Goal: Task Accomplishment & Management: Manage account settings

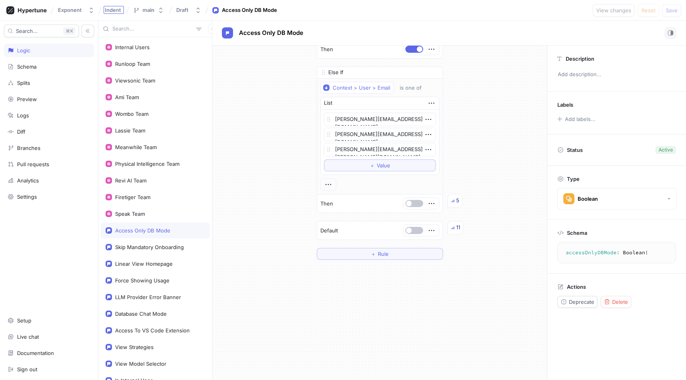
click at [111, 13] on div "Indent" at bounding box center [114, 10] width 20 height 8
click at [82, 15] on button "Exponent" at bounding box center [76, 10] width 43 height 13
click at [98, 56] on span "Exponent" at bounding box center [104, 54] width 67 height 7
click at [61, 80] on div "Splits" at bounding box center [49, 83] width 83 height 6
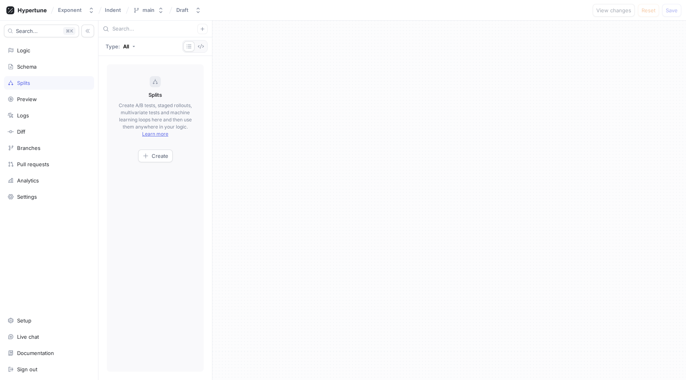
click at [51, 77] on div "Splits" at bounding box center [49, 82] width 90 height 13
click at [51, 70] on div "Schema" at bounding box center [49, 66] width 90 height 13
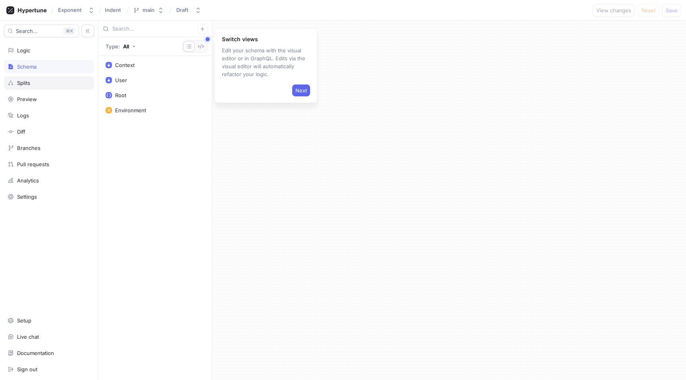
click at [52, 85] on div "Splits" at bounding box center [49, 83] width 83 height 6
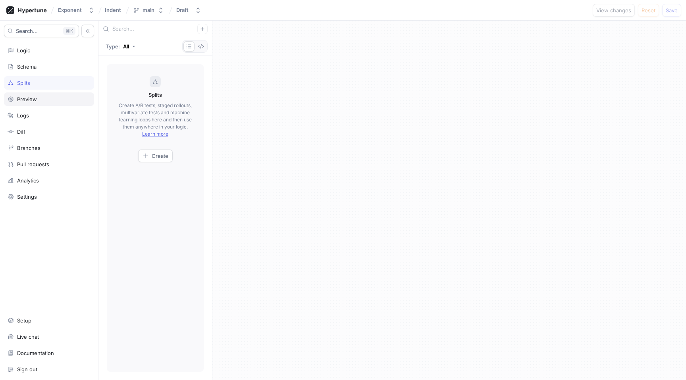
click at [68, 99] on div "Preview" at bounding box center [49, 99] width 83 height 6
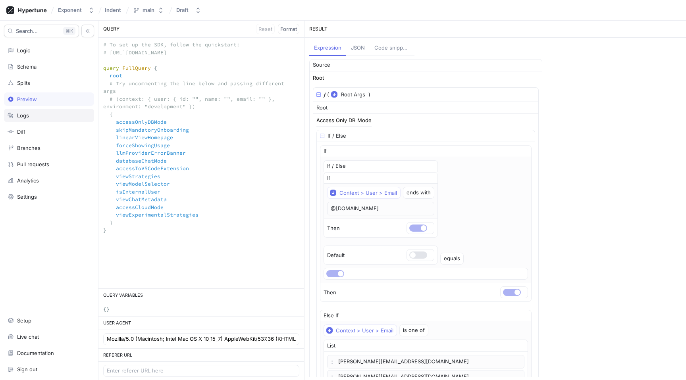
click at [68, 112] on div "Logs" at bounding box center [49, 115] width 83 height 6
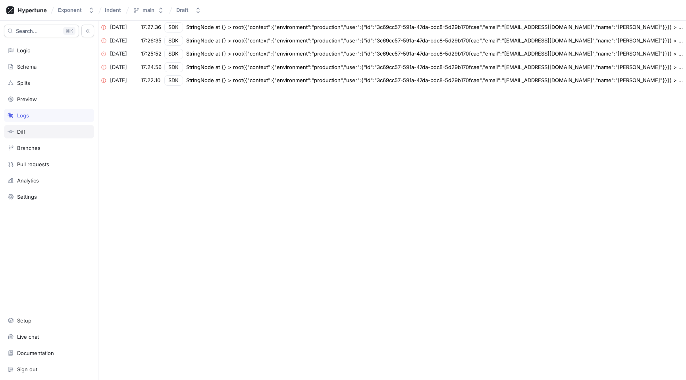
click at [67, 131] on div "Diff" at bounding box center [49, 132] width 83 height 6
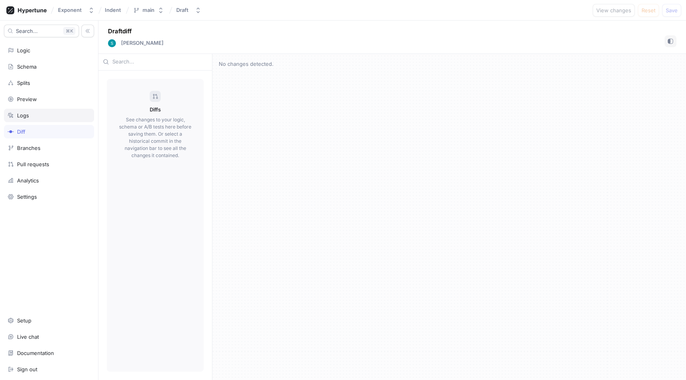
click at [67, 113] on div "Logs" at bounding box center [49, 115] width 83 height 6
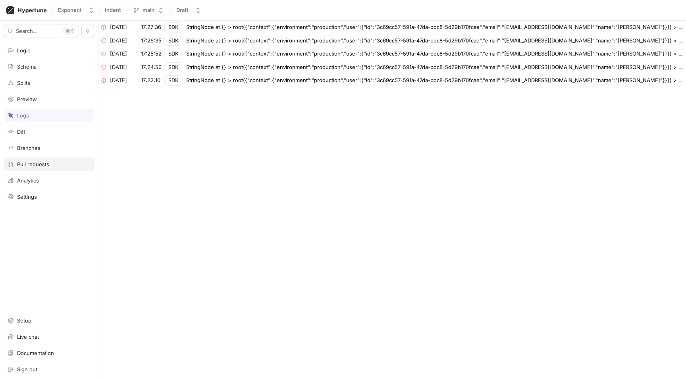
click at [46, 162] on div "Pull requests" at bounding box center [33, 164] width 32 height 6
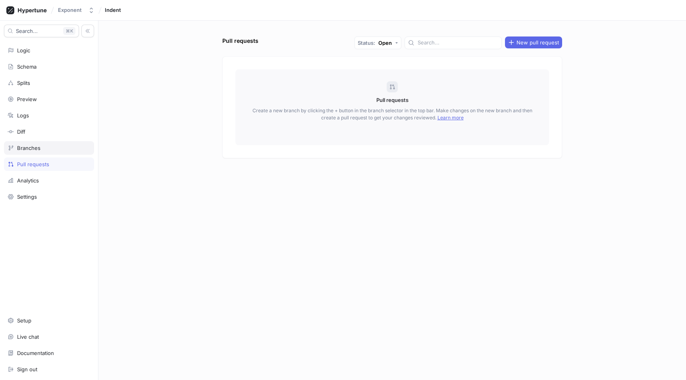
click at [54, 150] on div "Branches" at bounding box center [49, 148] width 83 height 6
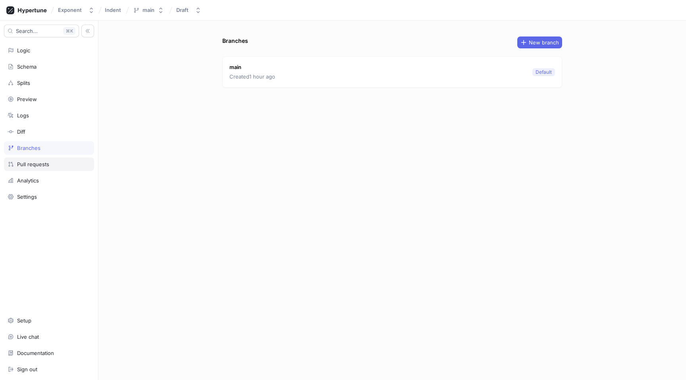
click at [56, 161] on div "Pull requests" at bounding box center [49, 164] width 83 height 6
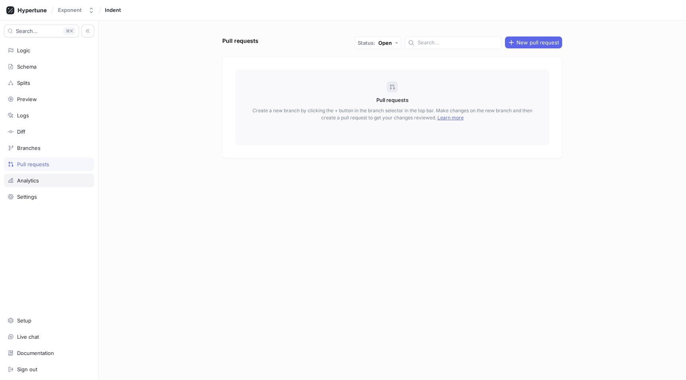
click at [58, 175] on div "Analytics" at bounding box center [49, 180] width 90 height 13
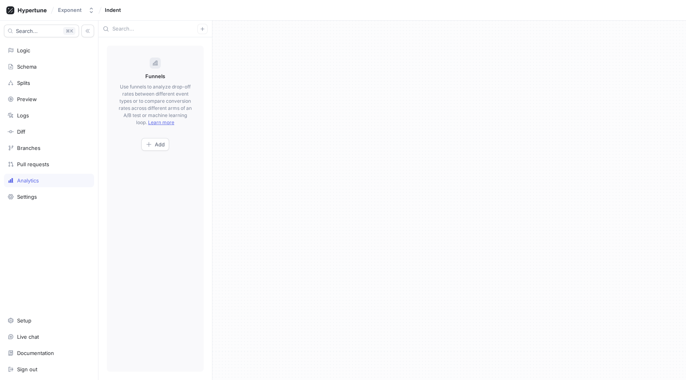
click at [147, 97] on p "Use funnels to analyze drop-off rates between different event types or to compa…" at bounding box center [155, 104] width 73 height 43
click at [130, 111] on p "Use funnels to analyze drop-off rates between different event types or to compa…" at bounding box center [155, 104] width 73 height 43
click at [61, 195] on div "Settings" at bounding box center [49, 197] width 83 height 6
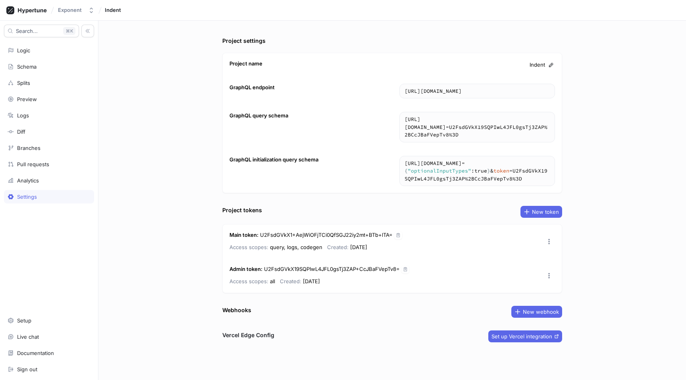
click at [63, 155] on div "Search... K Logic Schema Splits Preview Logs Diff Branches Pull requests Analyt…" at bounding box center [49, 200] width 98 height 359
click at [63, 143] on div "Branches" at bounding box center [49, 147] width 90 height 13
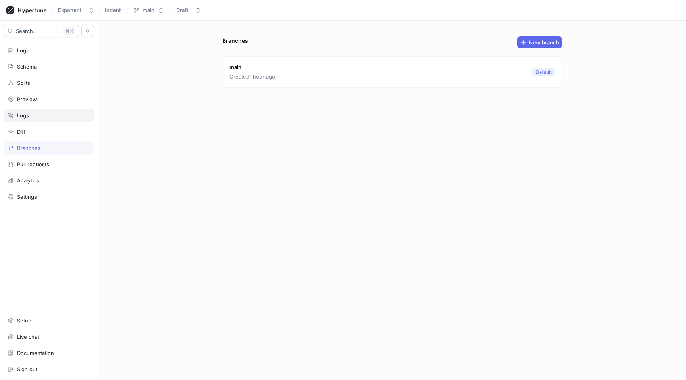
click at [53, 116] on div "Logs" at bounding box center [49, 115] width 83 height 6
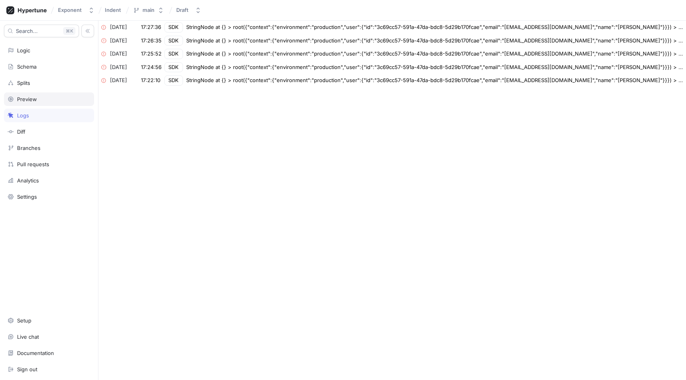
click at [55, 98] on div "Preview" at bounding box center [49, 99] width 83 height 6
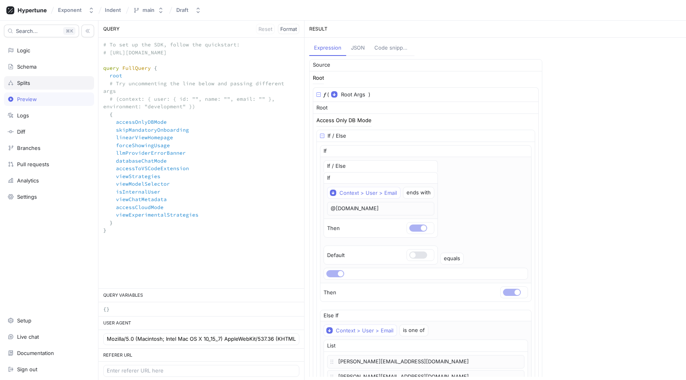
click at [55, 79] on div "Splits" at bounding box center [49, 82] width 90 height 13
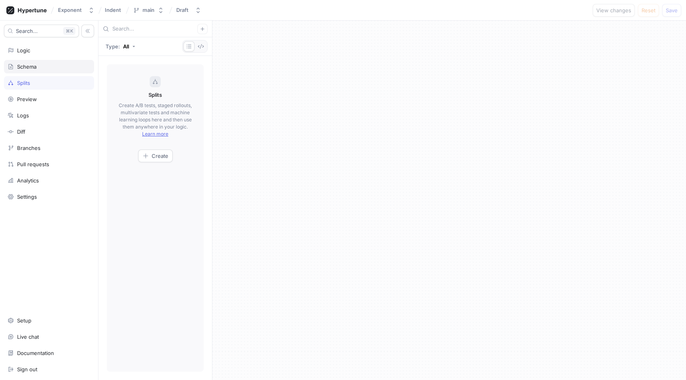
click at [61, 65] on div "Schema" at bounding box center [49, 66] width 83 height 6
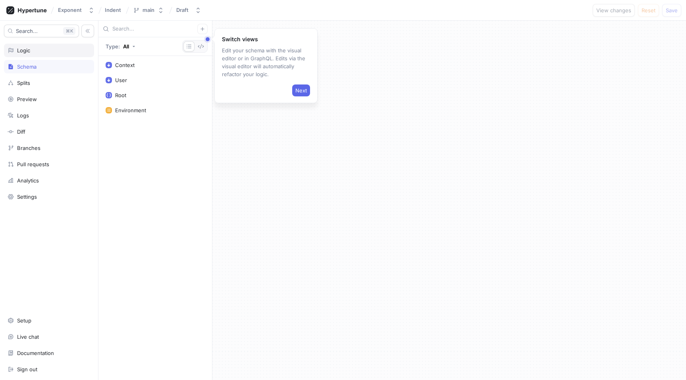
click at [64, 51] on div "Logic" at bounding box center [49, 50] width 83 height 6
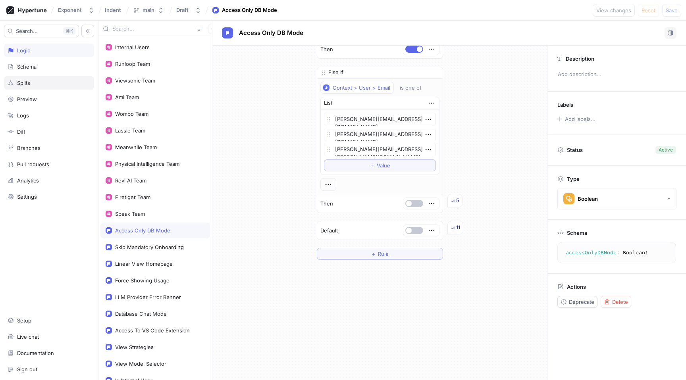
click at [61, 87] on div "Splits" at bounding box center [49, 82] width 90 height 13
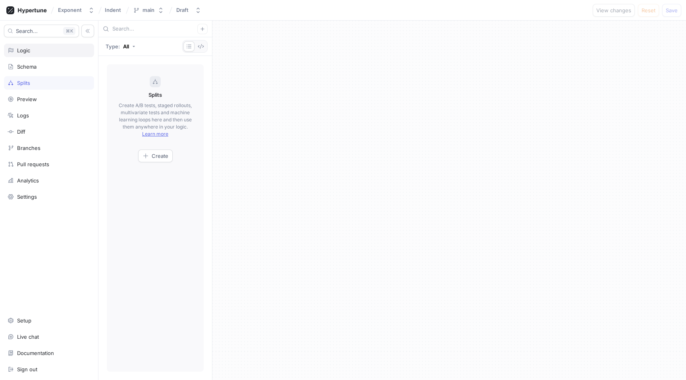
click at [60, 46] on div "Logic" at bounding box center [49, 50] width 90 height 13
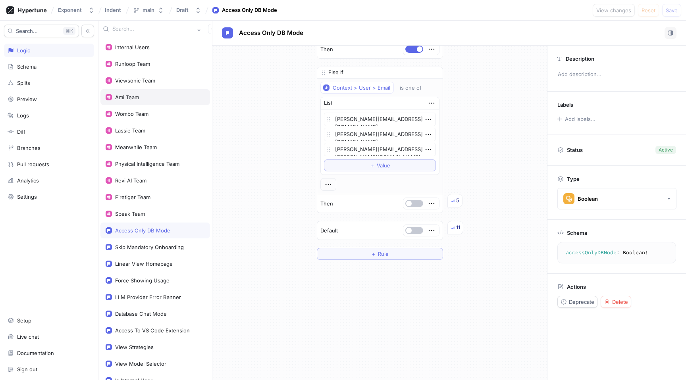
click at [149, 98] on div "Ami Team" at bounding box center [155, 97] width 99 height 6
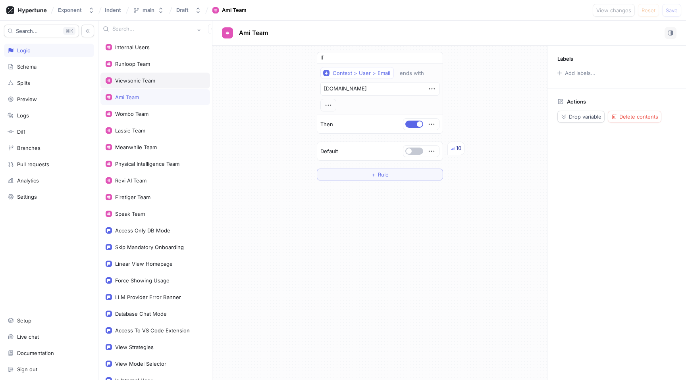
click at [150, 83] on div "Viewsonic Team" at bounding box center [135, 80] width 40 height 6
type textarea "x"
type textarea "@[DOMAIN_NAME]"
click at [150, 67] on div "Runloop Team" at bounding box center [155, 64] width 110 height 16
type textarea "x"
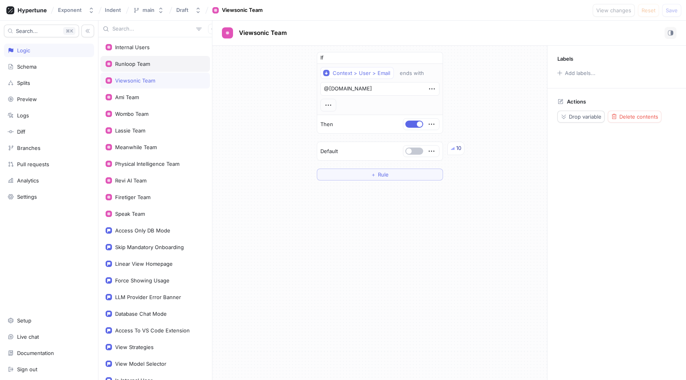
type textarea "@[URL]"
click at [271, 119] on div "If Context > User > Email ends with @runloop.ai Then Default 42 ＋ Rule" at bounding box center [379, 116] width 334 height 141
click at [158, 66] on div "Runloop Team" at bounding box center [155, 64] width 99 height 6
click at [583, 114] on span "Drop variable" at bounding box center [585, 116] width 33 height 5
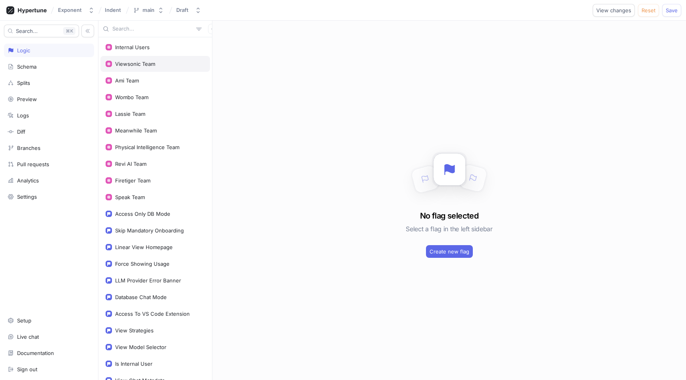
click at [158, 68] on div "Viewsonic Team" at bounding box center [155, 64] width 110 height 16
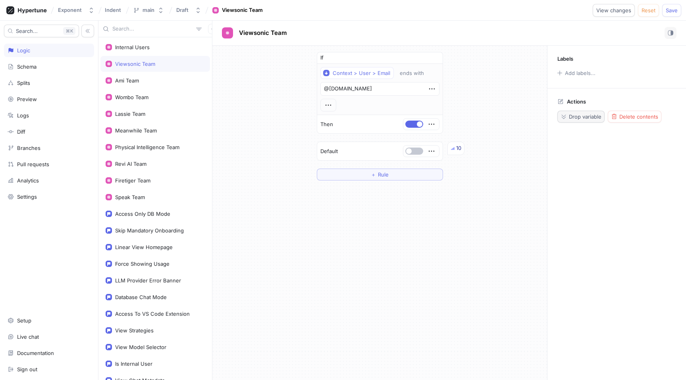
click at [594, 117] on span "Drop variable" at bounding box center [585, 116] width 33 height 5
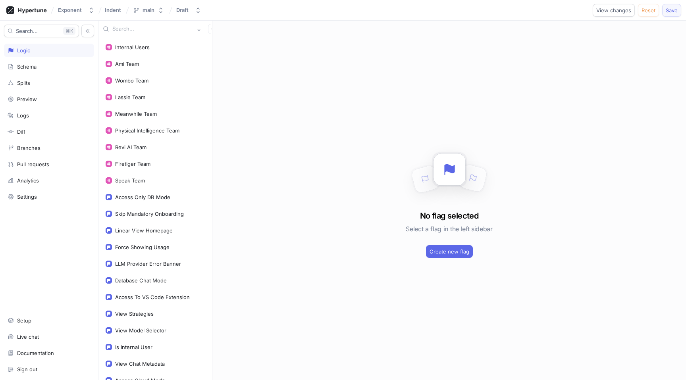
click at [675, 13] on span "Save" at bounding box center [671, 10] width 12 height 5
click at [160, 202] on div "Access Only DB Mode" at bounding box center [155, 197] width 110 height 16
type textarea "x"
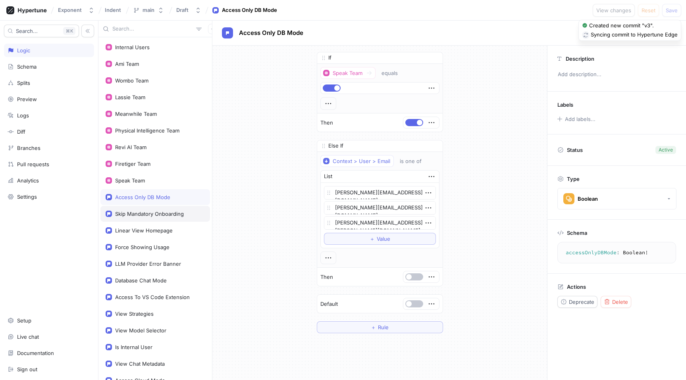
click at [167, 218] on div "Skip Mandatory Onboarding" at bounding box center [155, 214] width 110 height 16
type textarea "skipMandatoryOnboarding: Boolean!"
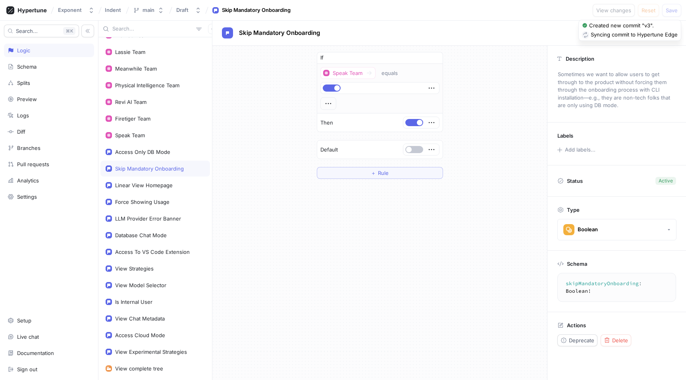
scroll to position [67, 0]
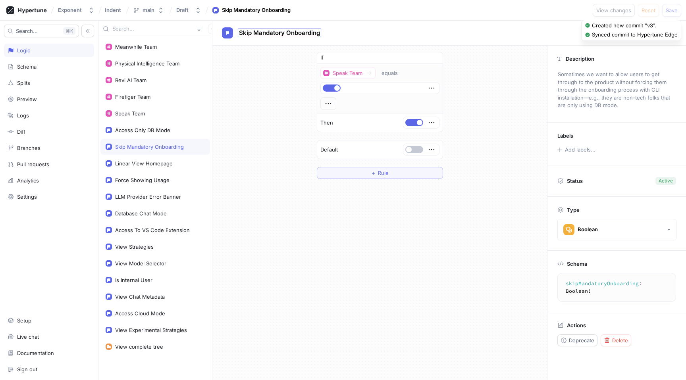
click at [265, 34] on span "Skip Mandatory Onboarding" at bounding box center [279, 33] width 81 height 6
click at [138, 144] on div "Skip Mandatory Onboarding" at bounding box center [149, 147] width 69 height 6
click at [576, 341] on span "Deprecate" at bounding box center [581, 340] width 25 height 5
click at [498, 298] on div "If Speak Team equals Then Default 9 ＋ Rule" at bounding box center [379, 213] width 334 height 334
click at [671, 11] on span "Save" at bounding box center [671, 10] width 12 height 5
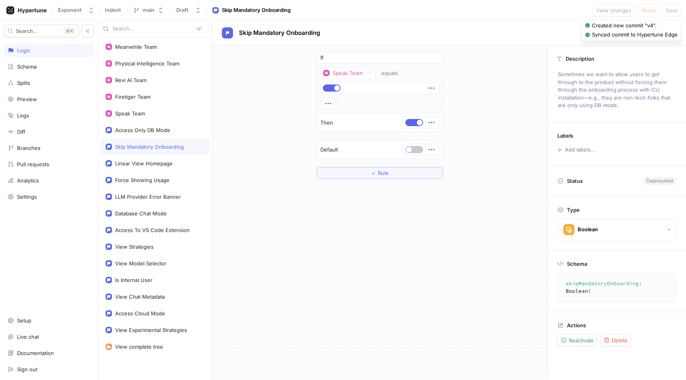
click at [156, 150] on div "Skip Mandatory Onboarding" at bounding box center [155, 147] width 110 height 16
click at [58, 199] on div "Settings" at bounding box center [49, 197] width 83 height 6
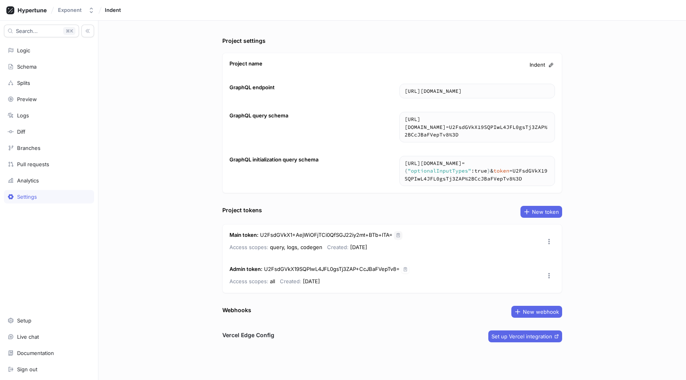
click at [397, 235] on icon "button" at bounding box center [398, 235] width 5 height 5
click at [396, 235] on icon "button" at bounding box center [398, 235] width 5 height 5
click at [397, 235] on icon "button" at bounding box center [397, 235] width 3 height 4
click at [248, 110] on div "GraphQL query schema https://edge.hypertune.com/schema?token = U2FsdGVkX19SQPIw…" at bounding box center [392, 127] width 339 height 44
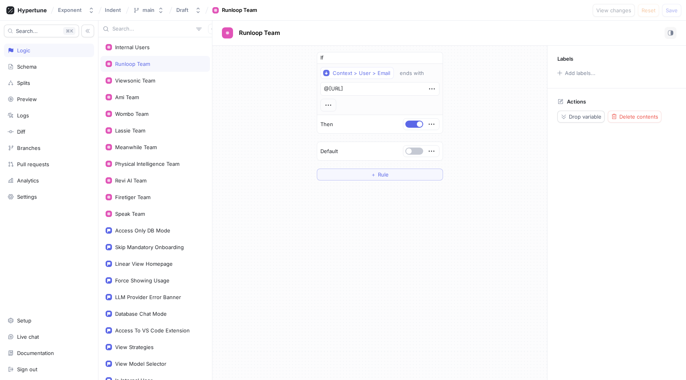
type textarea "x"
click at [106, 7] on span "Indent" at bounding box center [113, 10] width 16 height 6
click at [73, 7] on div "Exponent" at bounding box center [70, 10] width 24 height 7
click at [87, 52] on span "Exponent" at bounding box center [104, 54] width 67 height 7
click at [32, 9] on icon at bounding box center [26, 10] width 40 height 8
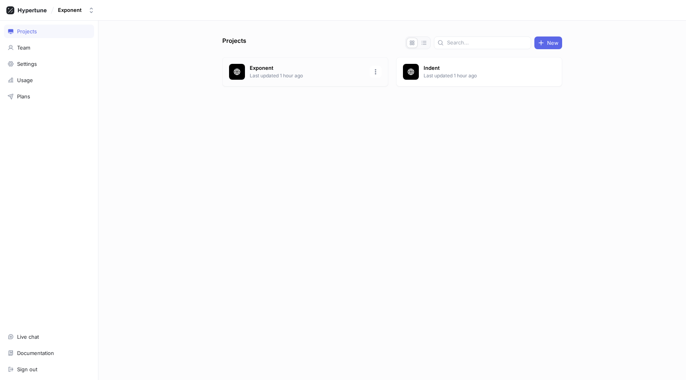
click at [271, 75] on p "Last updated 1 hour ago" at bounding box center [307, 75] width 115 height 7
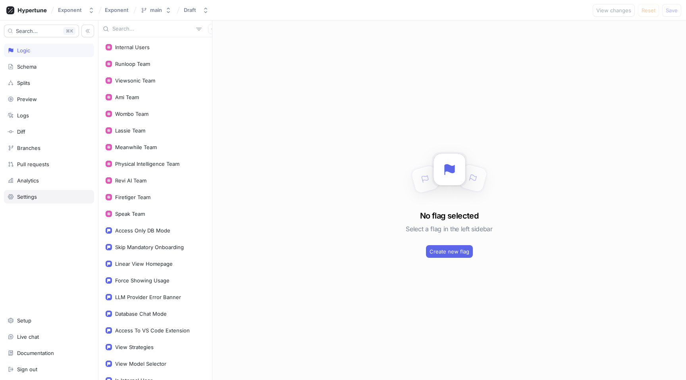
click at [28, 196] on div "Settings" at bounding box center [27, 197] width 20 height 6
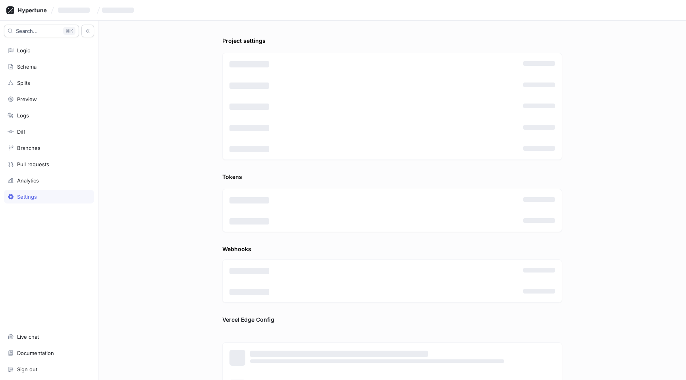
click at [188, 69] on div "Project settings ‌ ‌ ‌ ‌ ‌ ‌ ‌ ‌ ‌ ‌ Tokens ‌ ‌ ‌ ‌ Webhooks ‌ ‌ ‌ ‌ Vercel Edg…" at bounding box center [391, 200] width 587 height 359
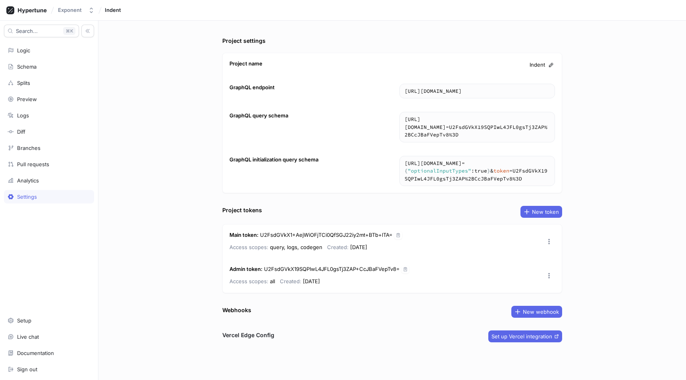
click at [37, 197] on div "Settings" at bounding box center [27, 197] width 20 height 6
click at [394, 235] on button "button" at bounding box center [398, 235] width 8 height 8
click at [398, 235] on icon "button" at bounding box center [398, 235] width 5 height 5
click at [54, 52] on div "Logic" at bounding box center [49, 50] width 83 height 6
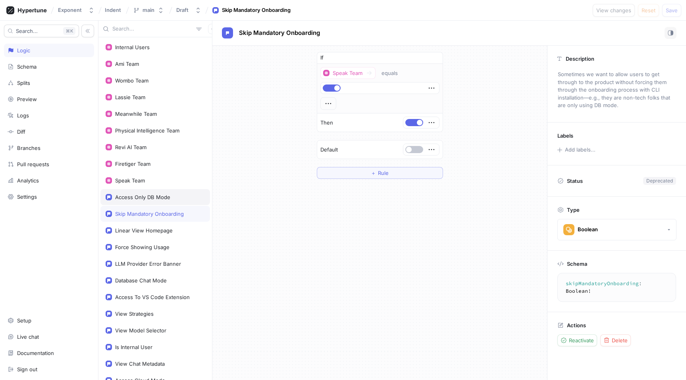
click at [153, 199] on div "Access Only DB Mode" at bounding box center [142, 197] width 55 height 6
type textarea "accessOnlyDBMode: Boolean!"
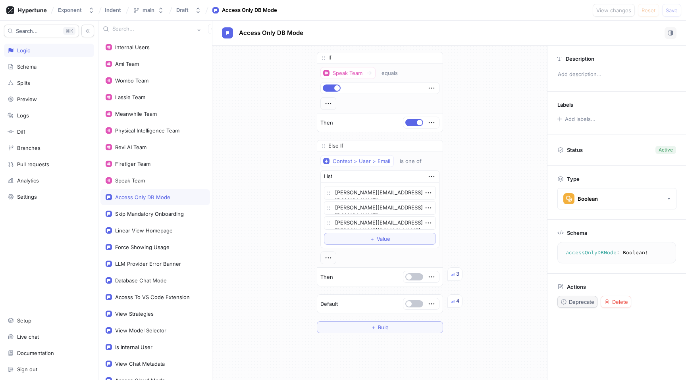
click at [586, 301] on span "Deprecate" at bounding box center [581, 302] width 25 height 5
click at [675, 11] on span "Save" at bounding box center [671, 10] width 12 height 5
click at [175, 197] on div "Access Only DB Mode" at bounding box center [155, 197] width 99 height 6
type textarea "x"
click at [171, 213] on div "Skip Mandatory Onboarding" at bounding box center [149, 214] width 69 height 6
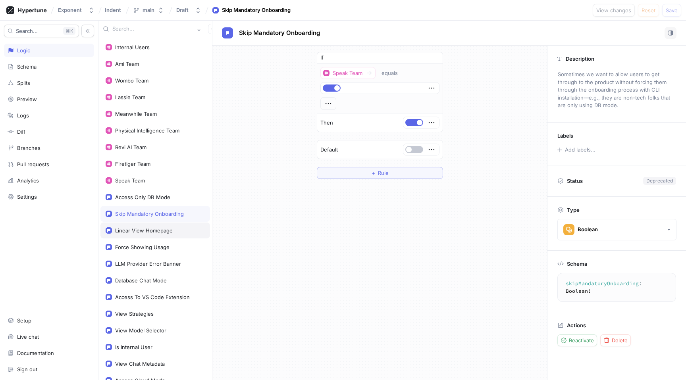
click at [173, 229] on div "Linear View Homepage" at bounding box center [155, 230] width 99 height 6
type textarea "linearViewHomepage: Boolean!"
type textarea "x"
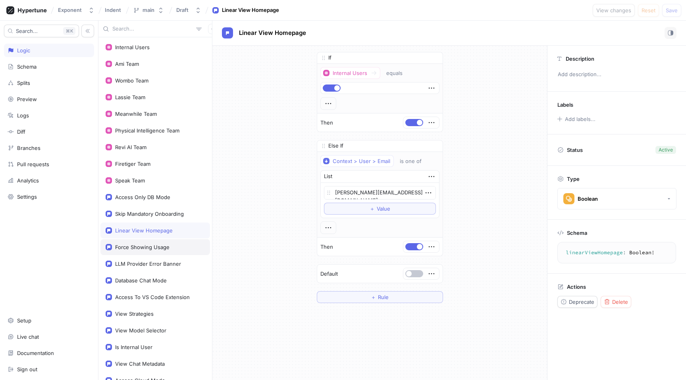
click at [141, 250] on div "Force Showing Usage" at bounding box center [142, 247] width 54 height 6
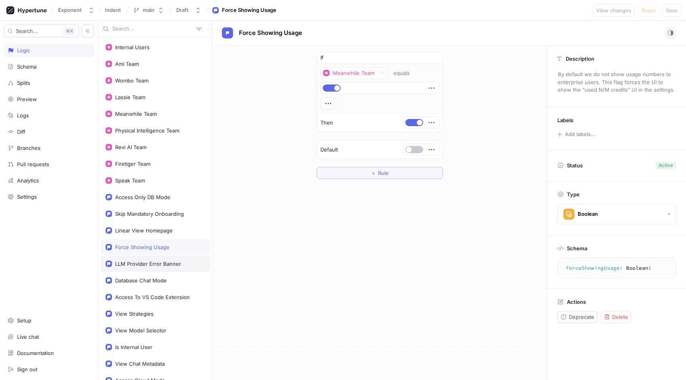
click at [146, 260] on div "LLM Provider Error Banner" at bounding box center [155, 264] width 110 height 16
type textarea "llmProviderErrorBanner: String!"
type textarea "x"
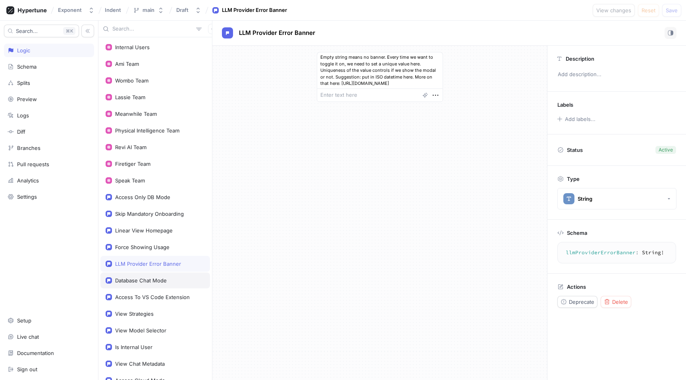
click at [150, 281] on div "Database Chat Mode" at bounding box center [141, 280] width 52 height 6
type textarea "databaseChatMode: Boolean!"
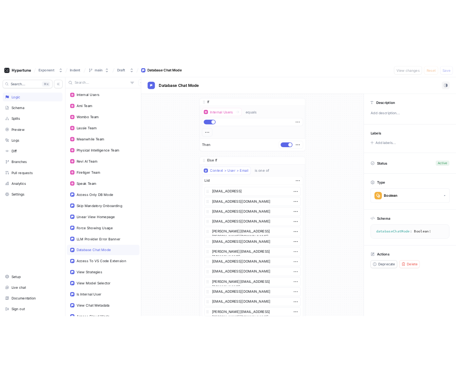
scroll to position [67, 0]
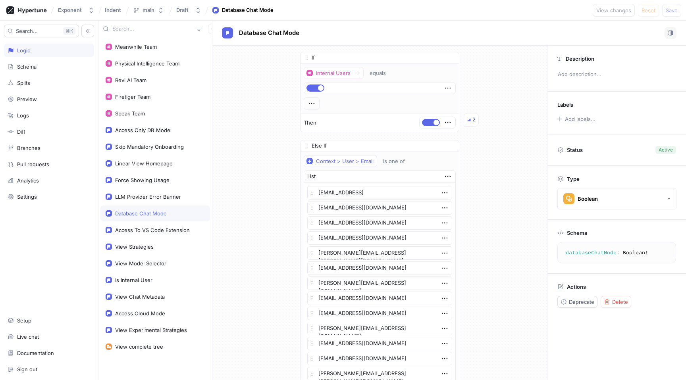
type textarea "x"
click at [140, 134] on div "Access Only DB Mode" at bounding box center [155, 130] width 110 height 16
type textarea "accessOnlyDBMode: Boolean!"
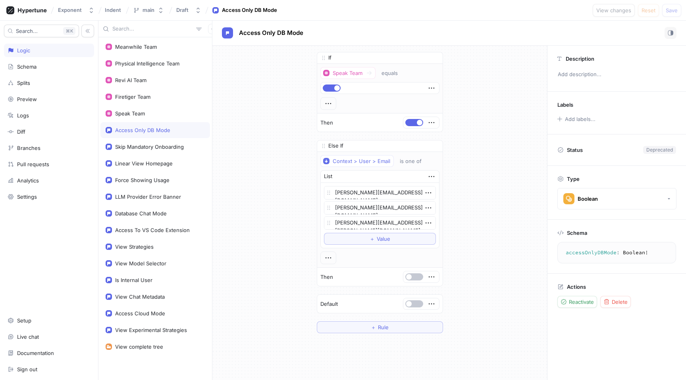
type textarea "x"
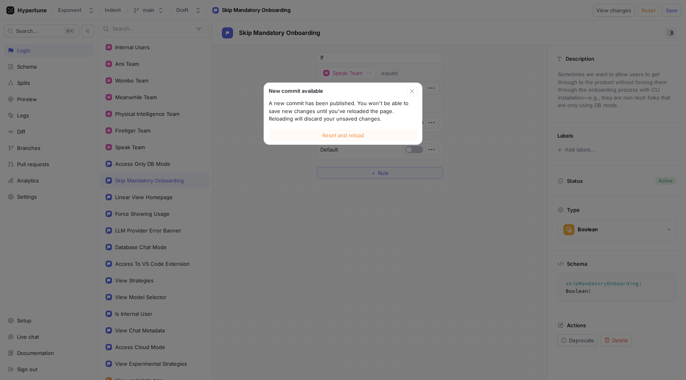
click at [242, 159] on div "New commit available A new commit has been published. You won't be able to save…" at bounding box center [343, 190] width 686 height 380
click at [345, 136] on span "Reset and reload" at bounding box center [343, 135] width 42 height 5
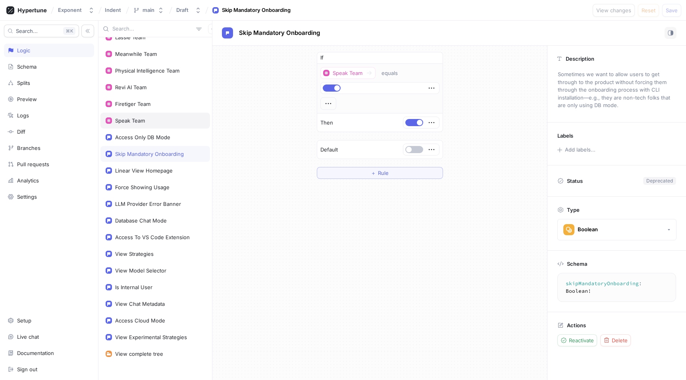
scroll to position [61, 0]
click at [141, 169] on div "Linear View Homepage" at bounding box center [144, 170] width 58 height 6
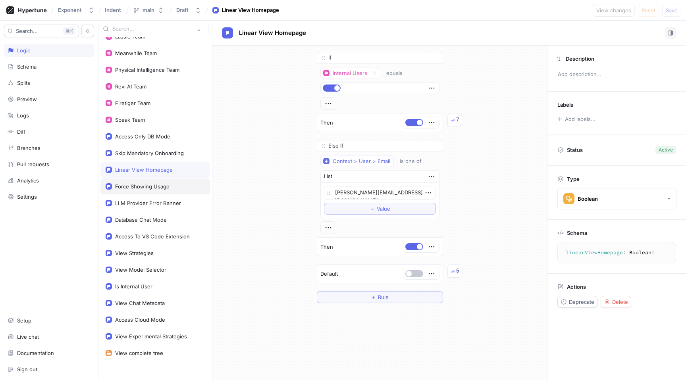
click at [141, 185] on div "Force Showing Usage" at bounding box center [142, 186] width 54 height 6
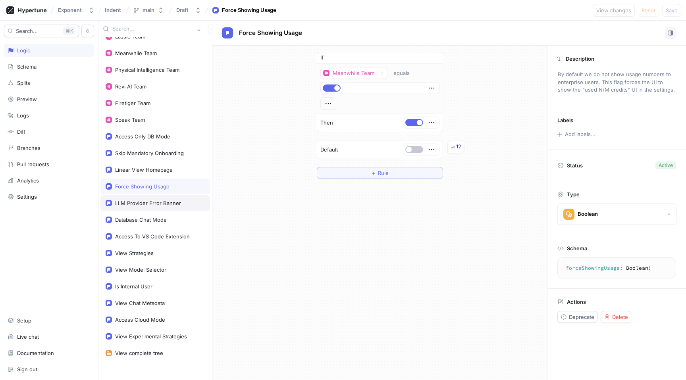
click at [142, 206] on div "LLM Provider Error Banner" at bounding box center [148, 203] width 66 height 6
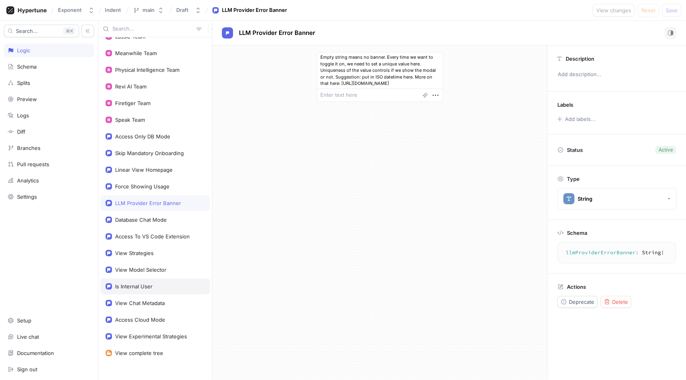
click at [158, 286] on div "Is Internal User" at bounding box center [155, 286] width 99 height 6
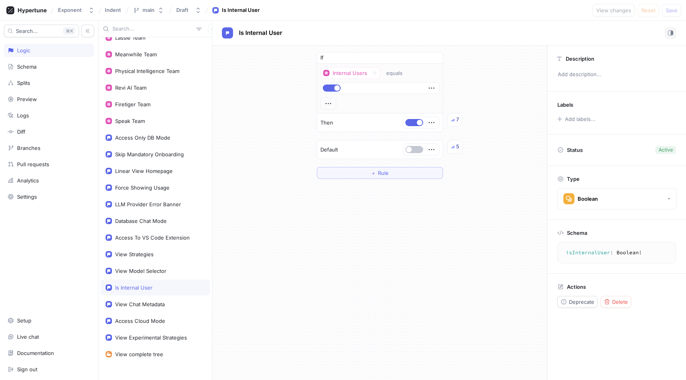
scroll to position [58, 0]
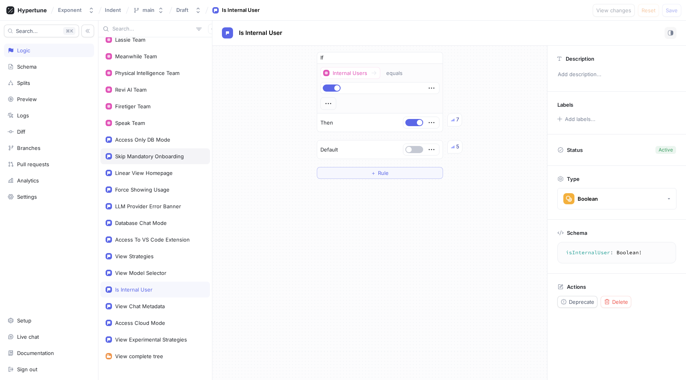
click at [142, 158] on div "Skip Mandatory Onboarding" at bounding box center [149, 156] width 69 height 6
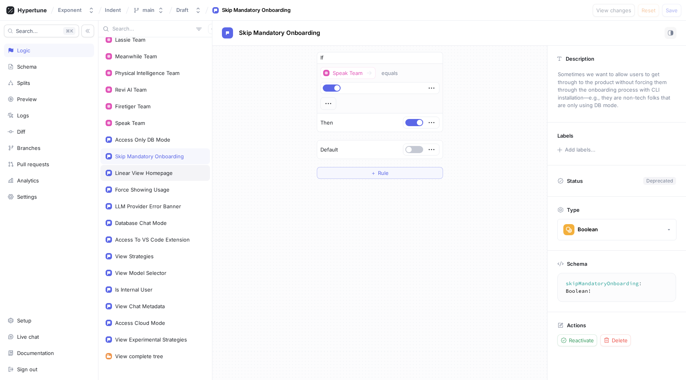
click at [143, 171] on div "Linear View Homepage" at bounding box center [144, 173] width 58 height 6
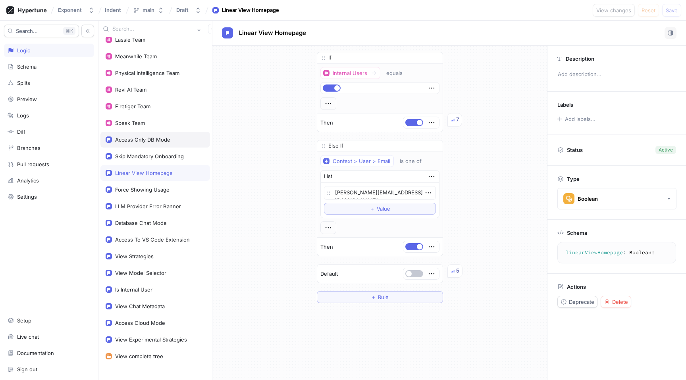
click at [144, 141] on div "Access Only DB Mode" at bounding box center [142, 139] width 55 height 6
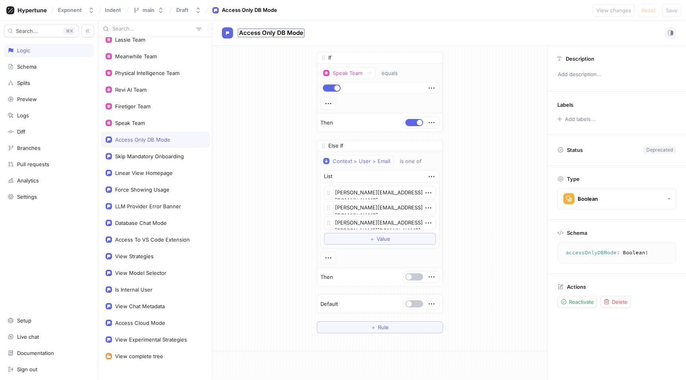
click at [276, 36] on span "Access Only DB Mode" at bounding box center [271, 33] width 64 height 6
click at [595, 256] on textarea "accessOnlyDBMode: Boolean!" at bounding box center [616, 253] width 111 height 14
type textarea "accessOnlyDBMode: Boolean!"
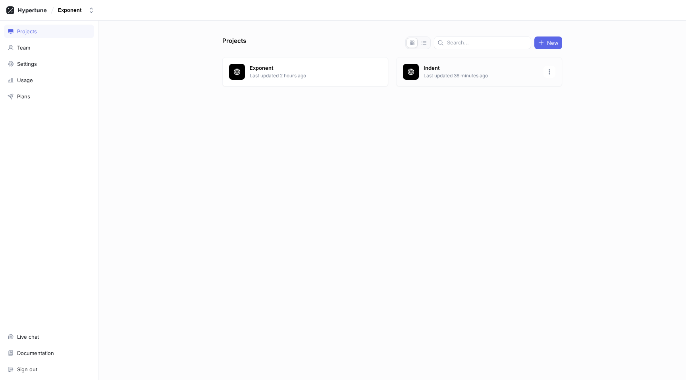
click at [440, 74] on p "Last updated 36 minutes ago" at bounding box center [480, 75] width 115 height 7
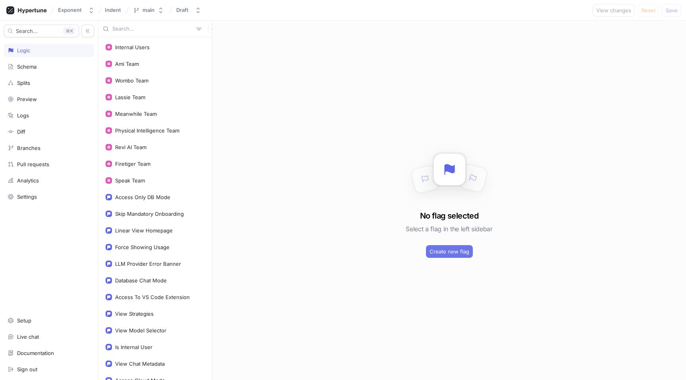
click at [455, 256] on button "Create new flag" at bounding box center [449, 251] width 47 height 13
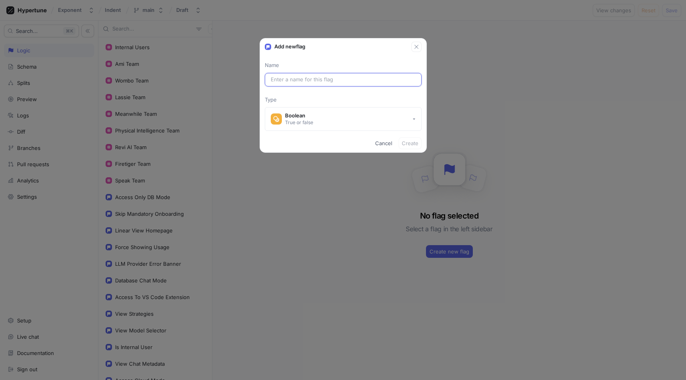
click at [298, 79] on input "text" at bounding box center [343, 80] width 145 height 8
paste input "canAccesssLocalMode"
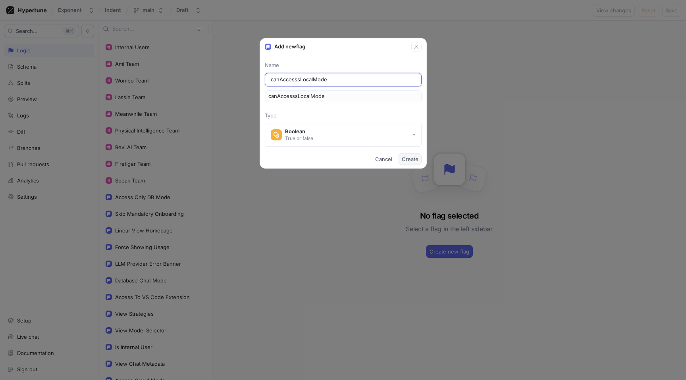
type input "canAccesssLocalMode"
click at [409, 160] on span "Create" at bounding box center [410, 159] width 17 height 5
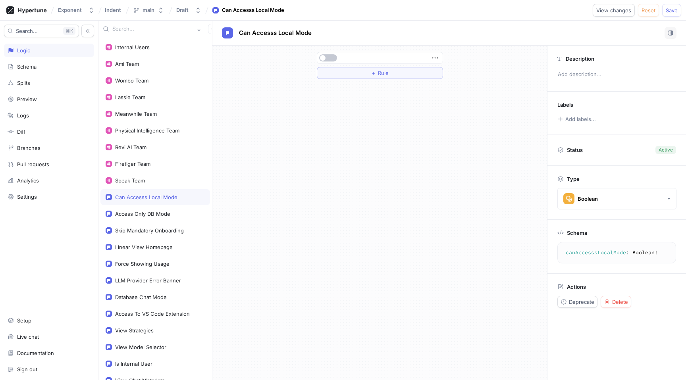
click at [155, 197] on div "Can Accesss Local Mode" at bounding box center [146, 197] width 62 height 6
click at [167, 202] on div "Can Accesss Local Mode" at bounding box center [155, 197] width 110 height 16
click at [211, 30] on icon "button" at bounding box center [213, 29] width 4 height 4
click at [221, 40] on div "Flag" at bounding box center [222, 44] width 47 height 13
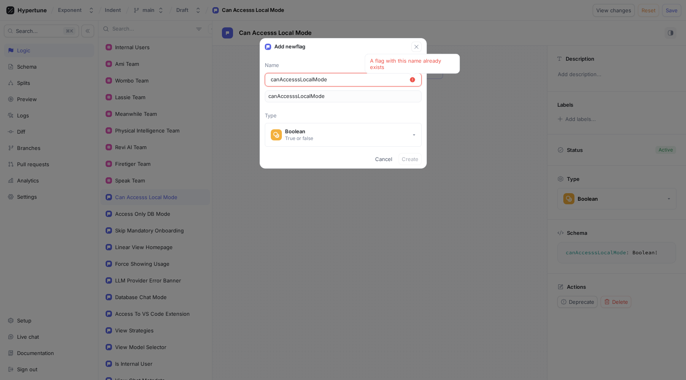
click at [316, 81] on input "canAccesssLocalMode" at bounding box center [340, 80] width 138 height 8
paste input "Cloud"
type input "canAccesssCloudMode"
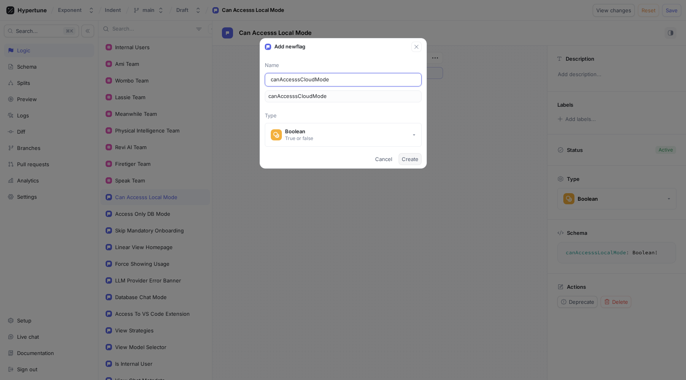
type input "canAccesssCloudMode"
click at [414, 158] on span "Create" at bounding box center [410, 159] width 17 height 5
type textarea "canAccesssCloudMode: Boolean!"
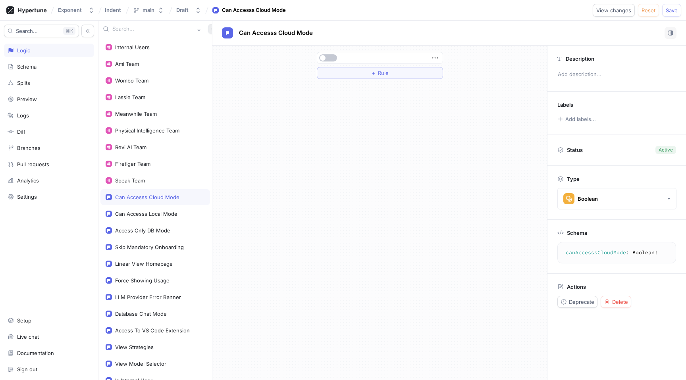
click at [211, 29] on icon "button" at bounding box center [213, 29] width 4 height 4
click at [233, 41] on div "Flag" at bounding box center [222, 44] width 47 height 13
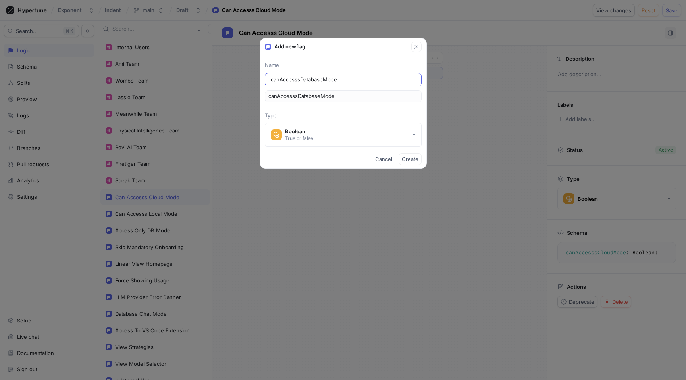
click at [300, 79] on input "canAccesssDatabaseMode" at bounding box center [343, 80] width 145 height 8
type input "canAccessDatabaseMode"
click at [411, 158] on span "Create" at bounding box center [410, 159] width 17 height 5
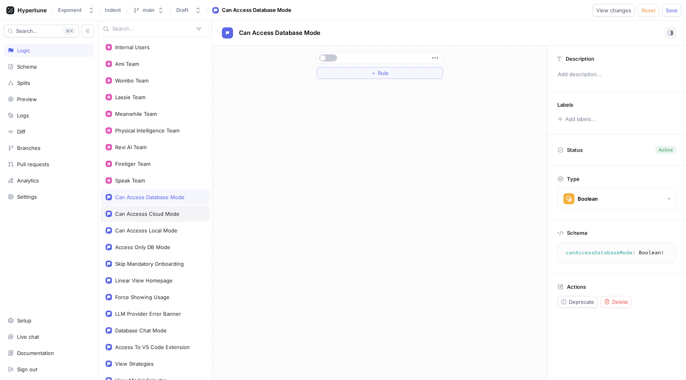
click at [133, 208] on div "Can Accesss Cloud Mode" at bounding box center [155, 214] width 110 height 16
type textarea "canAccesssCloudMode: Boolean!"
click at [276, 35] on span "Can Accesss Cloud Mode" at bounding box center [276, 33] width 74 height 6
click at [275, 35] on input "Can Accesss Cloud Mode" at bounding box center [276, 33] width 75 height 8
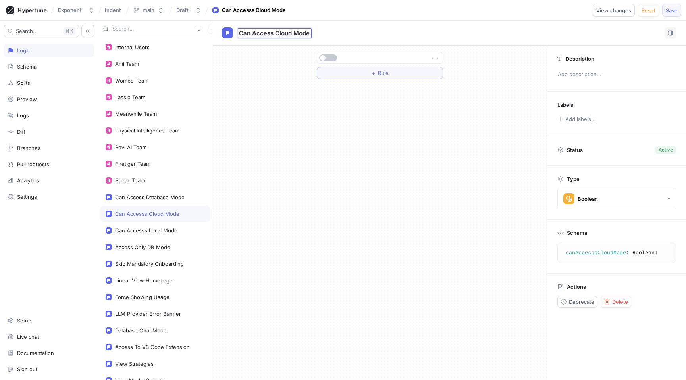
type input "Can Access Cloud Mode"
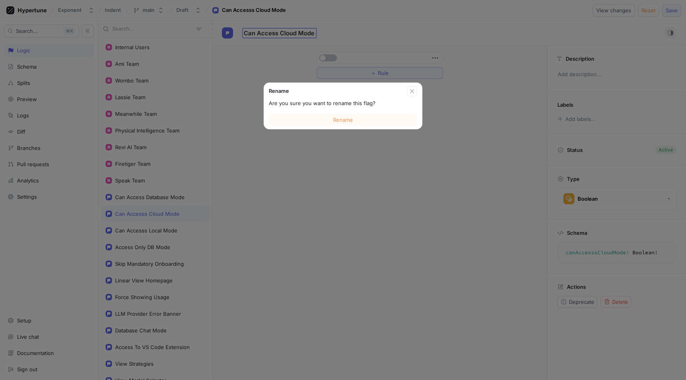
click at [678, 14] on div "Exponent Indent main Draft Can Accesss Cloud Mode View changes Reset Save Searc…" at bounding box center [343, 190] width 686 height 380
click at [349, 120] on span "Rename" at bounding box center [343, 119] width 20 height 5
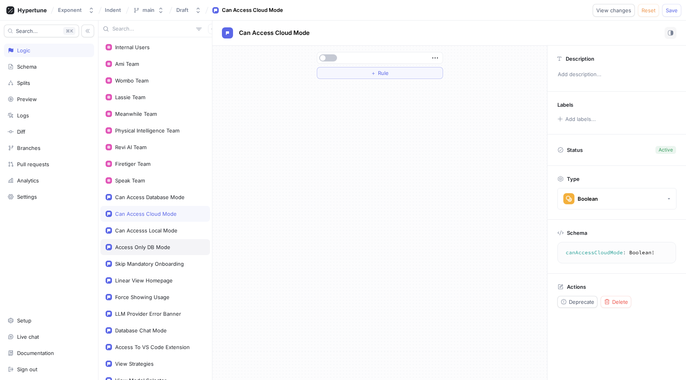
click at [148, 250] on div "Access Only DB Mode" at bounding box center [155, 247] width 110 height 16
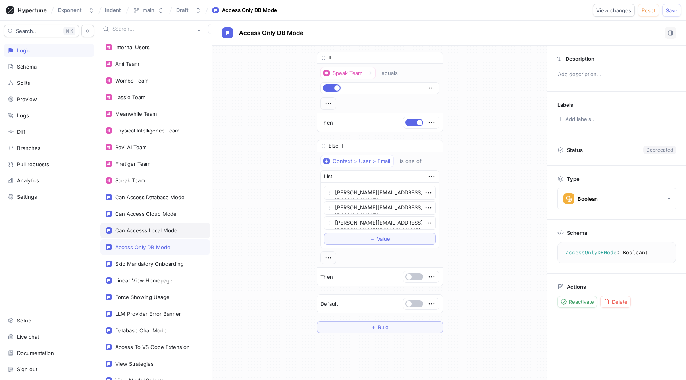
click at [152, 233] on div "Can Accesss Local Mode" at bounding box center [146, 230] width 62 height 6
type textarea "canAccesssLocalMode: Boolean!"
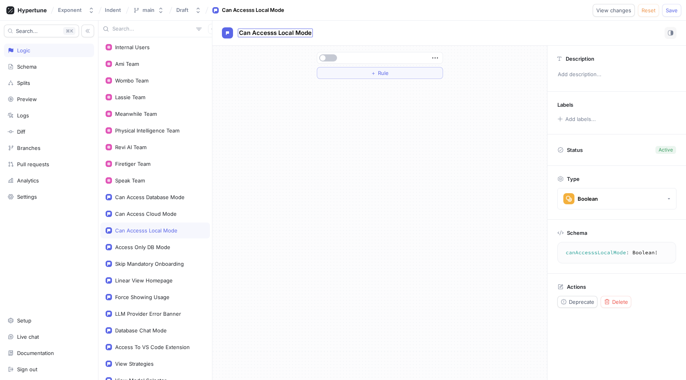
click at [275, 32] on span "Can Accesss Local Mode" at bounding box center [275, 33] width 73 height 6
click at [275, 32] on input "Can Accesss Local Mode" at bounding box center [275, 33] width 73 height 8
type input "Can Access Local Mode"
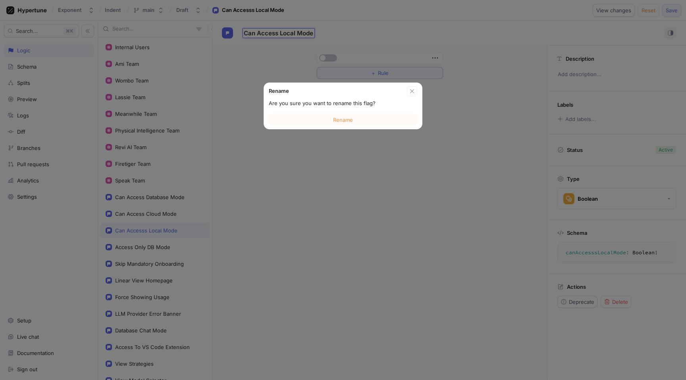
click at [675, 9] on div "Exponent Indent main Draft Can Accesss Local Mode View changes Reset Save Searc…" at bounding box center [343, 190] width 686 height 380
click at [390, 124] on button "Rename" at bounding box center [343, 120] width 148 height 12
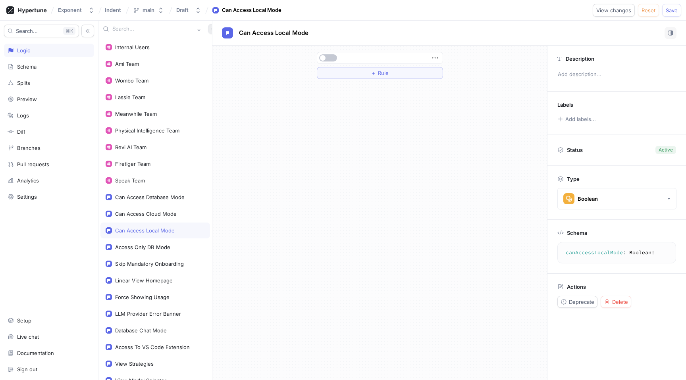
click at [208, 25] on button "button" at bounding box center [213, 29] width 10 height 10
click at [216, 51] on div "Variable" at bounding box center [222, 57] width 47 height 13
click at [208, 31] on button "button" at bounding box center [213, 29] width 10 height 10
click at [206, 42] on icon at bounding box center [204, 44] width 5 height 5
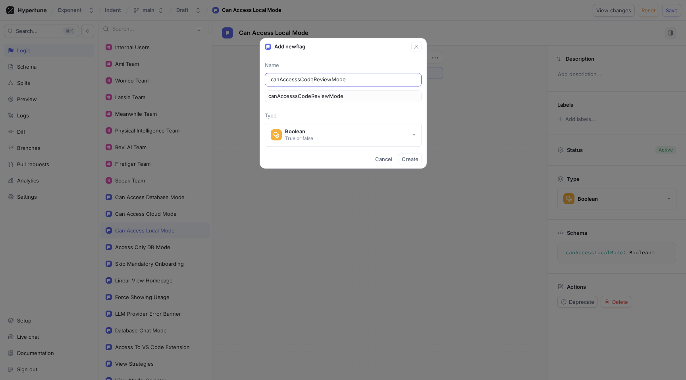
click at [299, 80] on input "canAccesssCodeReviewMode" at bounding box center [343, 80] width 145 height 8
type input "canAccessCodeReviewMode"
click at [417, 161] on span "Create" at bounding box center [410, 159] width 17 height 5
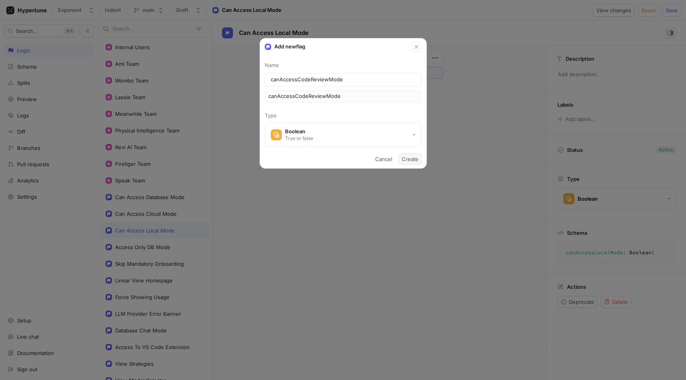
type textarea "canAccessCodeReviewMode: Boolean!"
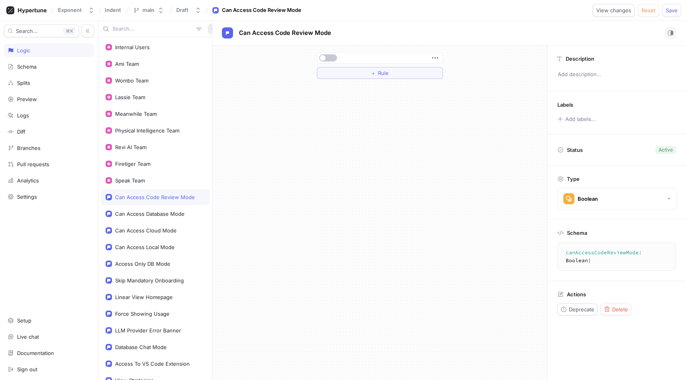
click at [208, 27] on button "button" at bounding box center [213, 29] width 10 height 10
click at [216, 34] on div "Internal Users Ami Team Wombo Team Lassie Team Meanwhile Team Physical Intellig…" at bounding box center [391, 200] width 587 height 359
click at [211, 28] on icon "button" at bounding box center [213, 29] width 5 height 5
click at [225, 47] on div "Flag" at bounding box center [222, 44] width 47 height 13
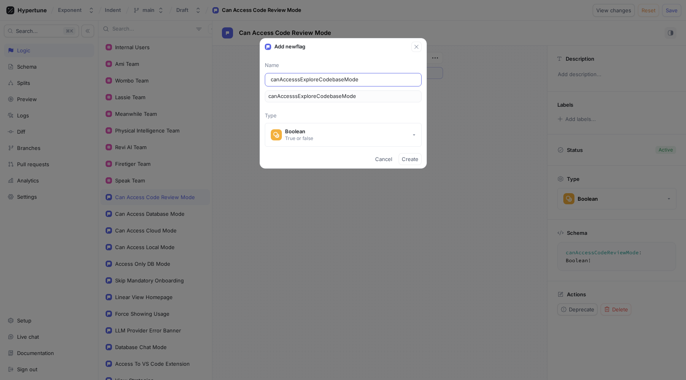
click at [301, 81] on input "canAccesssExploreCodebaseMode" at bounding box center [343, 80] width 145 height 8
type input "canAccessExploreCodebaseMode"
click at [413, 157] on span "Create" at bounding box center [410, 159] width 17 height 5
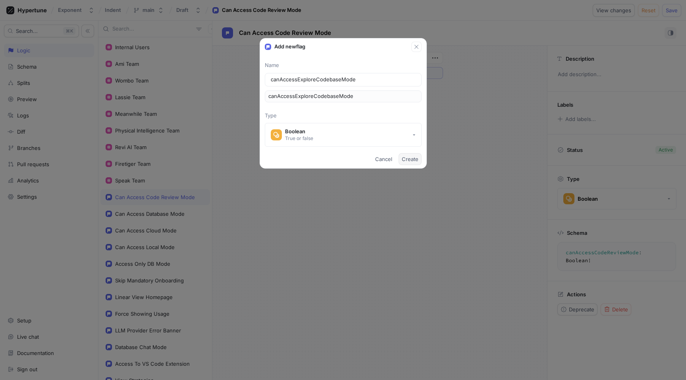
type textarea "canAccessExploreCodebaseMode: Boolean!"
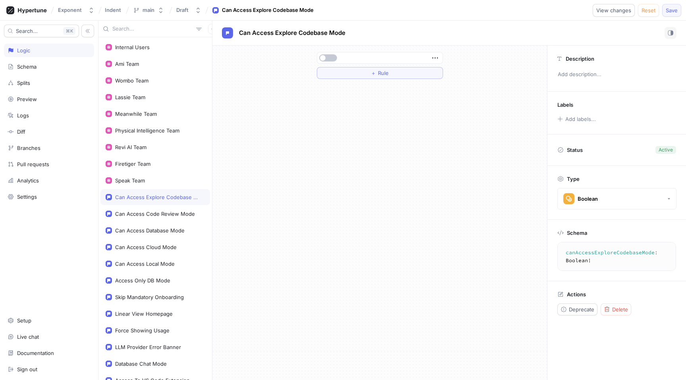
click at [672, 11] on span "Save" at bounding box center [671, 10] width 12 height 5
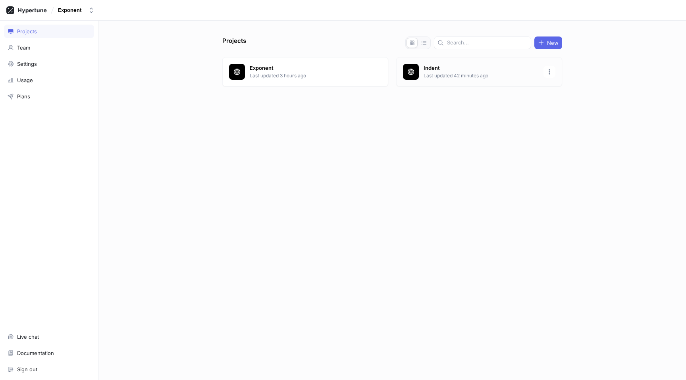
click at [443, 68] on p "Indent" at bounding box center [480, 68] width 115 height 8
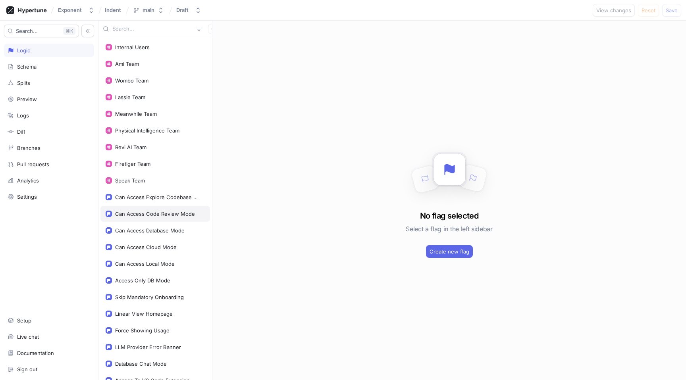
scroll to position [56, 0]
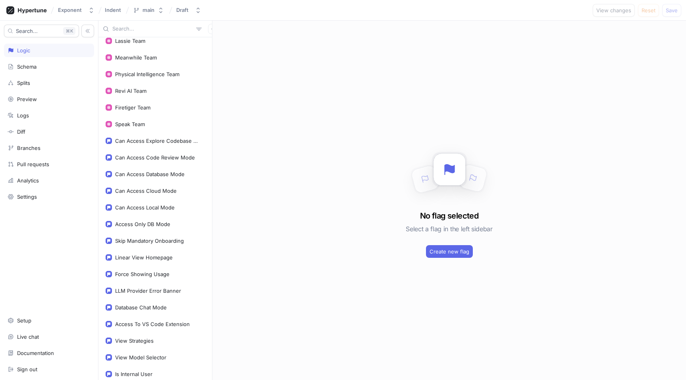
click at [459, 259] on div "No flag selected Select a flag in the left sidebar Create new flag" at bounding box center [448, 200] width 473 height 359
click at [457, 253] on span "Create new flag" at bounding box center [449, 251] width 40 height 5
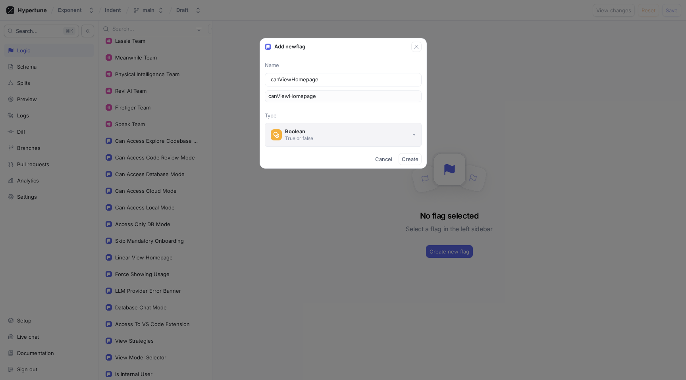
click at [346, 137] on button "Boolean True or false" at bounding box center [343, 135] width 157 height 24
type input "canViewHomepage"
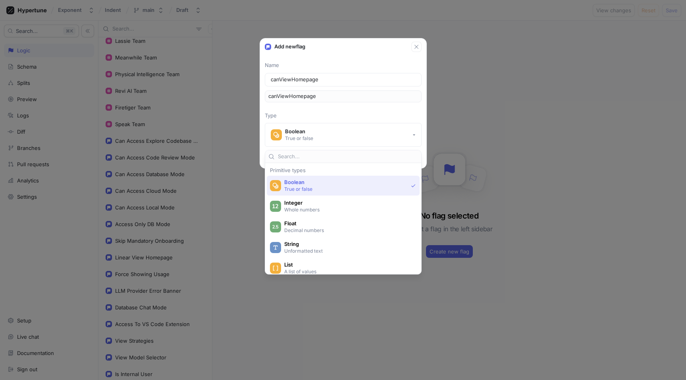
click at [343, 182] on span "Boolean" at bounding box center [345, 182] width 123 height 7
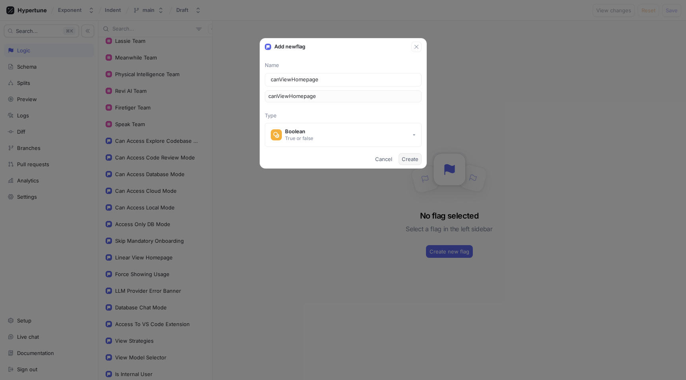
click at [408, 161] on span "Create" at bounding box center [410, 159] width 17 height 5
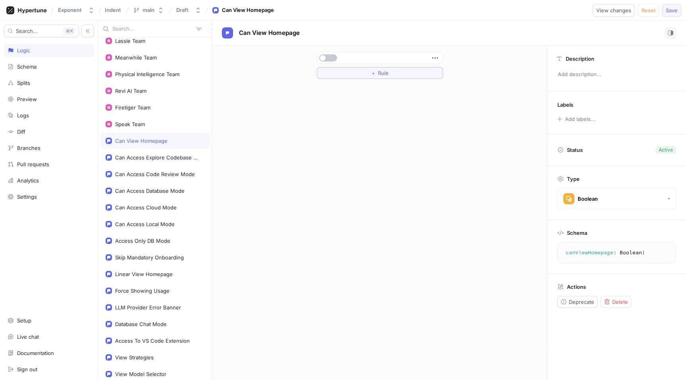
click at [668, 12] on span "Save" at bounding box center [671, 10] width 12 height 5
click at [593, 254] on textarea "canViewHomepage: Boolean!" at bounding box center [616, 253] width 111 height 14
click at [149, 144] on div "Can View Homepage" at bounding box center [155, 141] width 110 height 16
click at [149, 155] on div "Can Access Explore Codebase Mode" at bounding box center [158, 157] width 87 height 6
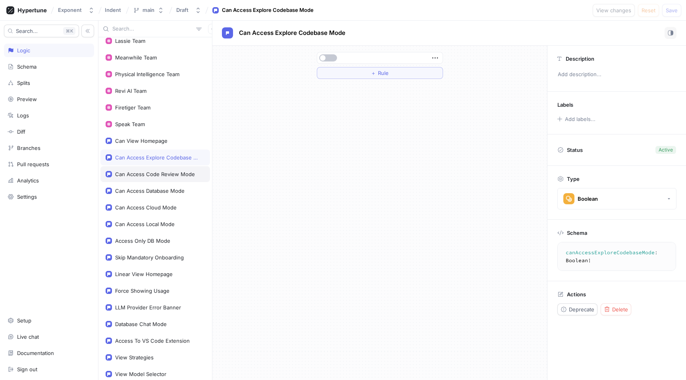
click at [151, 173] on div "Can Access Code Review Mode" at bounding box center [155, 174] width 80 height 6
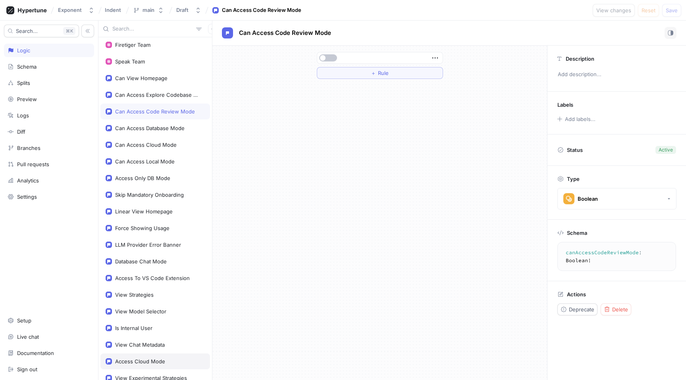
scroll to position [167, 0]
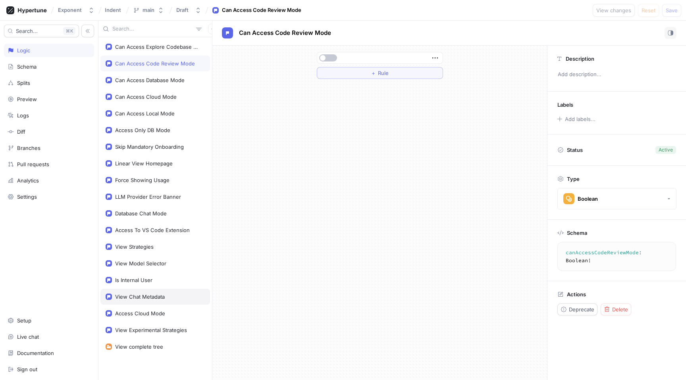
click at [159, 298] on div "View Chat Metadata" at bounding box center [140, 297] width 50 height 6
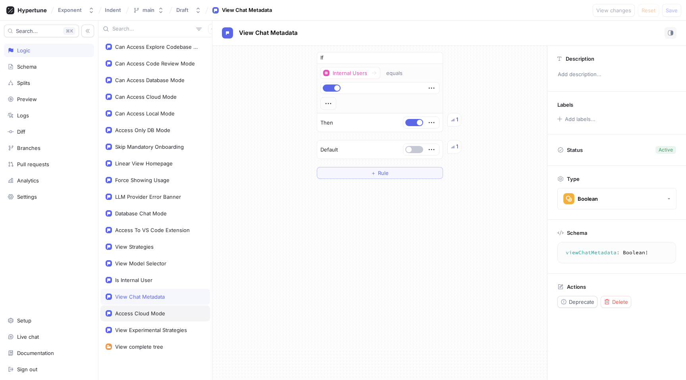
click at [158, 315] on div "Access Cloud Mode" at bounding box center [140, 313] width 50 height 6
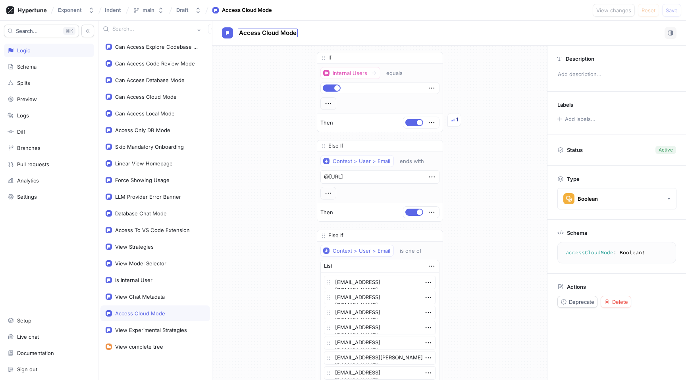
click at [277, 33] on span "Access Cloud Mode" at bounding box center [268, 33] width 58 height 6
click at [277, 33] on input "Access Cloud Mode" at bounding box center [268, 33] width 58 height 8
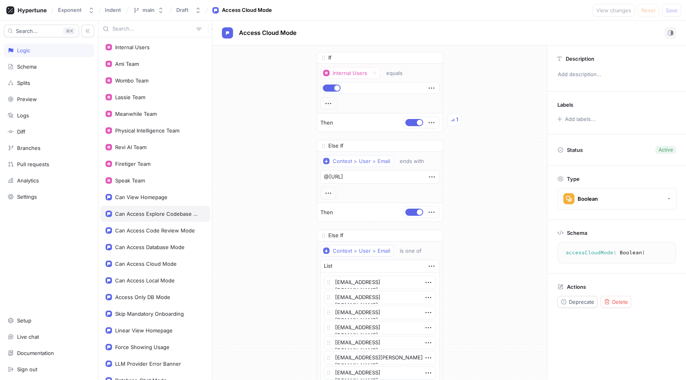
click at [153, 219] on div "Can Access Explore Codebase Mode" at bounding box center [155, 214] width 110 height 16
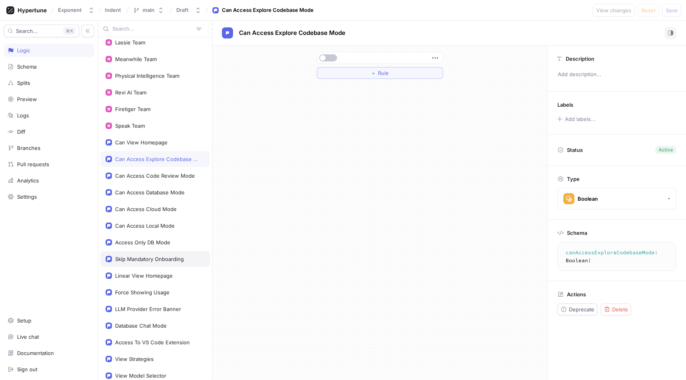
scroll to position [62, 0]
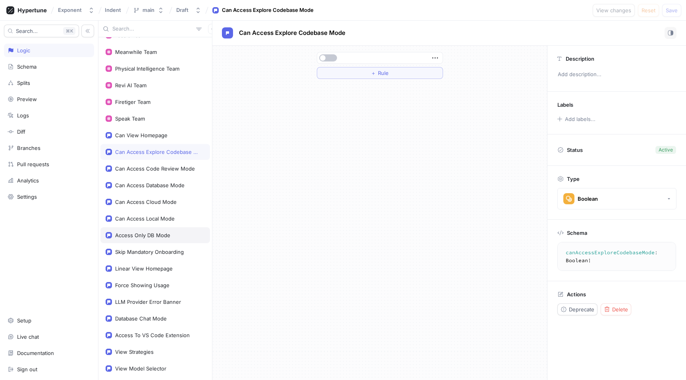
click at [152, 235] on div "Access Only DB Mode" at bounding box center [142, 235] width 55 height 6
type textarea "accessOnlyDBMode: Boolean!"
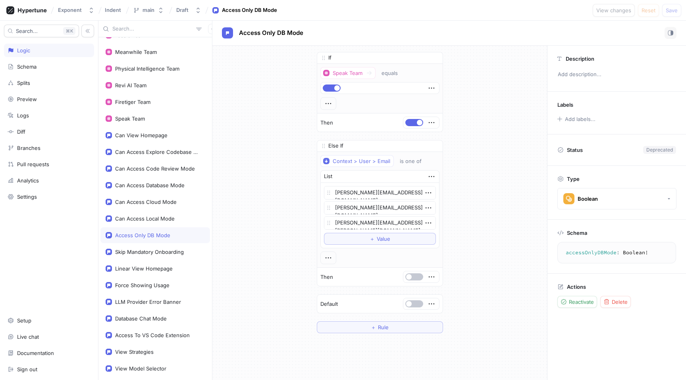
click at [281, 138] on div "If Speak Team equals Then Else If Context > User > Email is one of List [PERSON…" at bounding box center [379, 193] width 334 height 294
type textarea "x"
click at [628, 304] on button "Delete" at bounding box center [615, 302] width 31 height 12
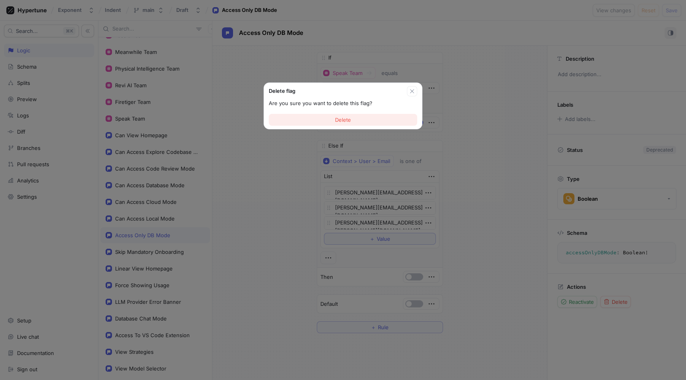
click at [375, 121] on button "Delete" at bounding box center [343, 120] width 148 height 12
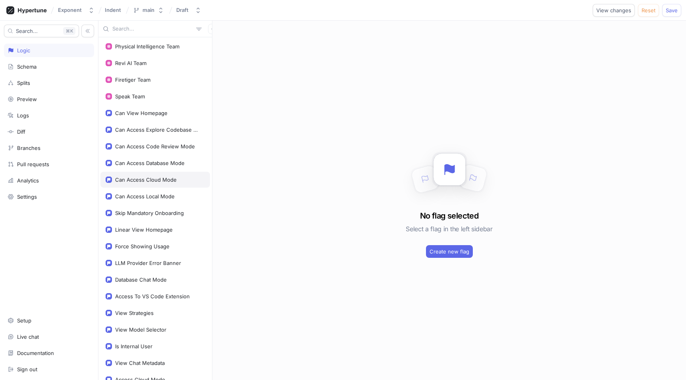
scroll to position [85, 0]
click at [154, 114] on div "Can View Homepage" at bounding box center [141, 112] width 52 height 6
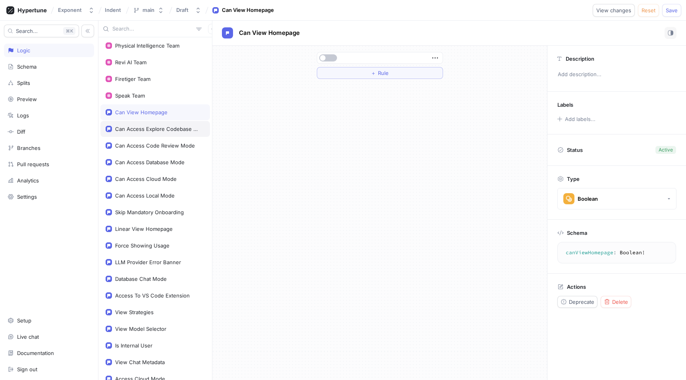
click at [154, 128] on div "Can Access Explore Codebase Mode" at bounding box center [158, 129] width 87 height 6
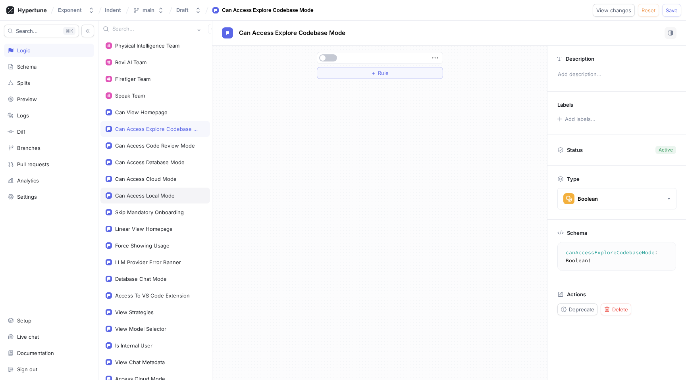
click at [144, 192] on div "Can Access Local Mode" at bounding box center [145, 195] width 60 height 6
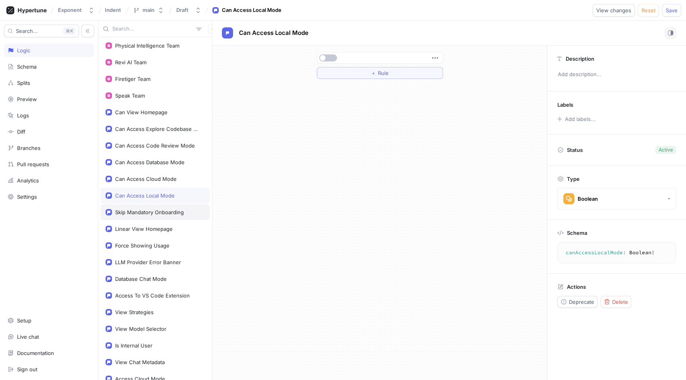
click at [146, 208] on div "Skip Mandatory Onboarding" at bounding box center [155, 212] width 110 height 16
type textarea "skipMandatoryOnboarding: Boolean!"
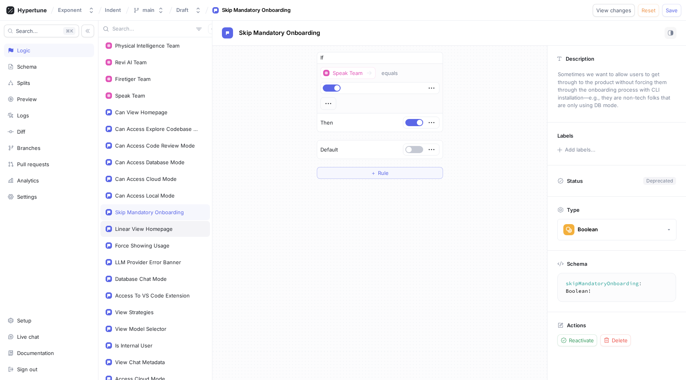
click at [150, 224] on div "Linear View Homepage" at bounding box center [155, 229] width 110 height 16
type textarea "x"
type textarea "linearViewHomepage: Boolean!"
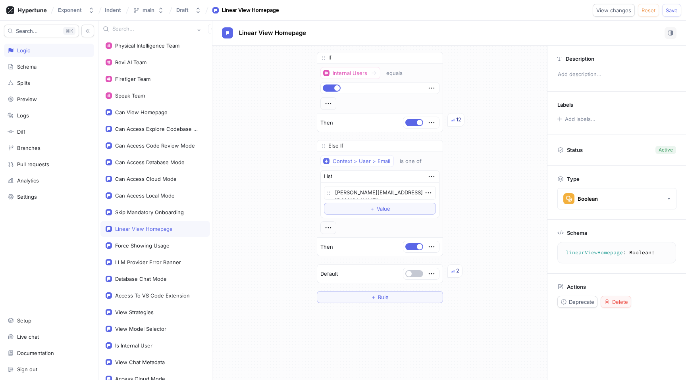
click at [619, 304] on span "Delete" at bounding box center [620, 302] width 16 height 5
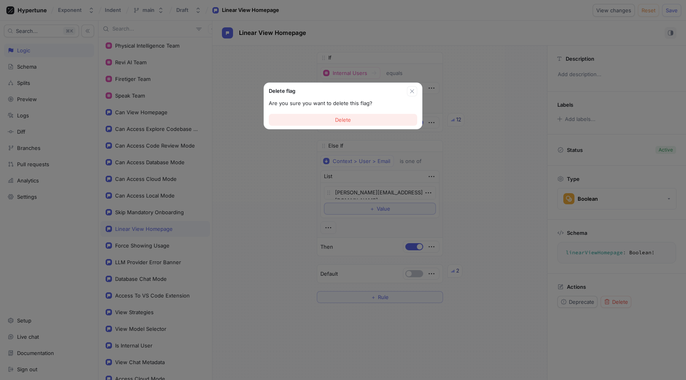
click at [343, 116] on button "Delete" at bounding box center [343, 120] width 148 height 12
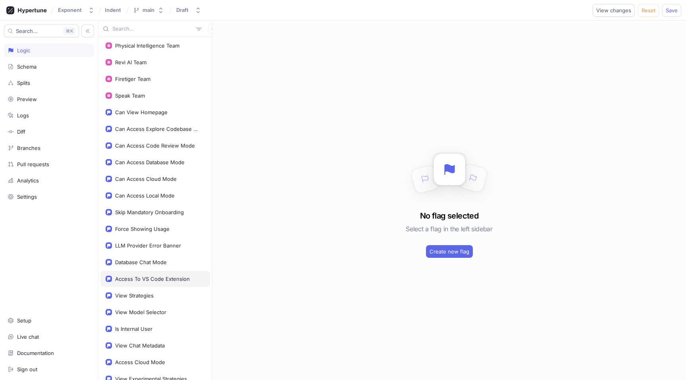
click at [129, 277] on div "Access To VS Code Extension" at bounding box center [152, 279] width 75 height 6
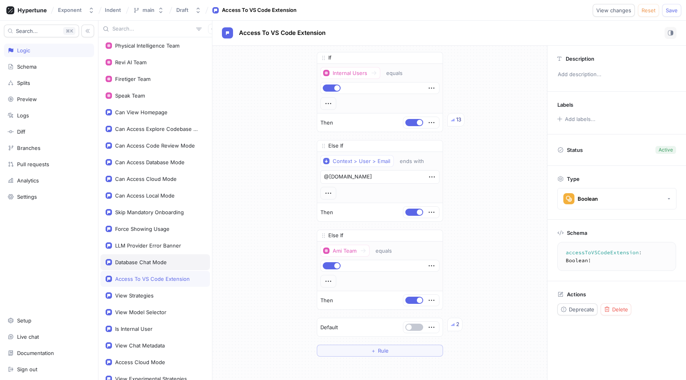
click at [143, 258] on div "Database Chat Mode" at bounding box center [155, 262] width 110 height 16
type textarea "x"
type textarea "databaseChatMode: Boolean!"
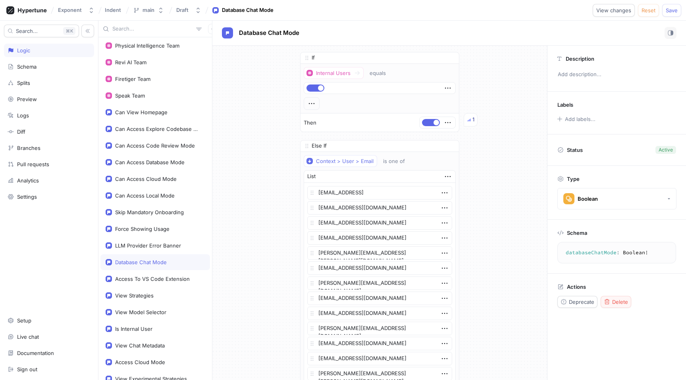
click at [626, 298] on button "Delete" at bounding box center [615, 302] width 31 height 12
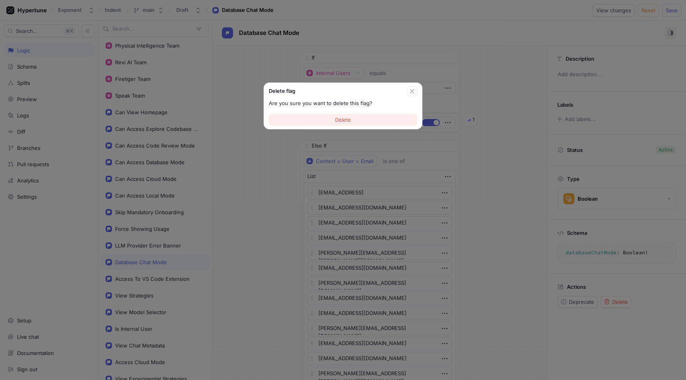
click at [362, 120] on button "Delete" at bounding box center [343, 120] width 148 height 12
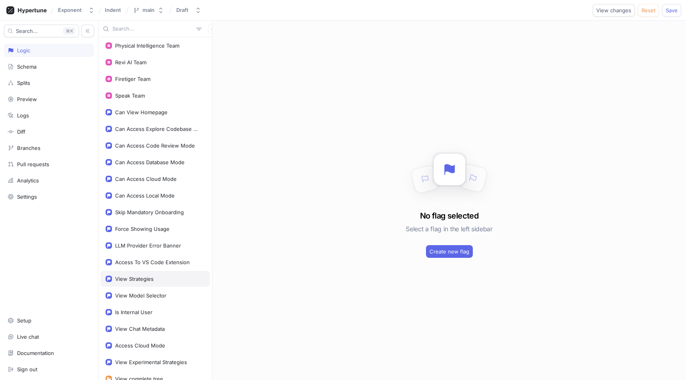
click at [155, 277] on div "View Strategies" at bounding box center [155, 279] width 99 height 6
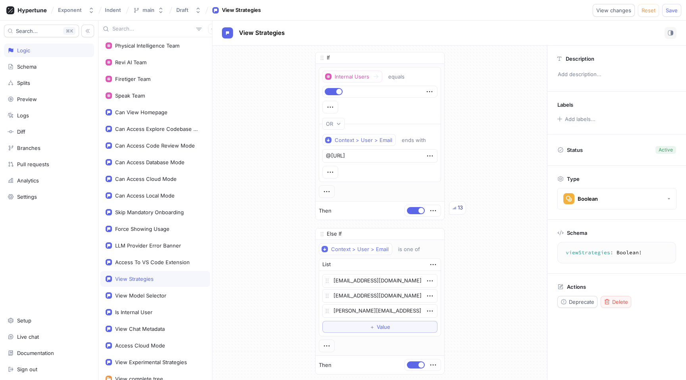
click at [621, 302] on span "Delete" at bounding box center [620, 302] width 16 height 5
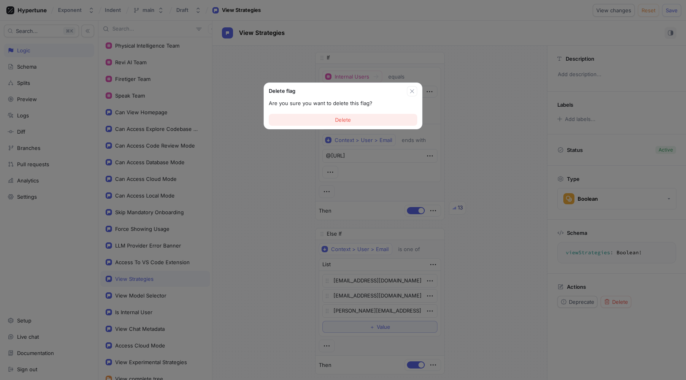
click at [358, 118] on button "Delete" at bounding box center [343, 120] width 148 height 12
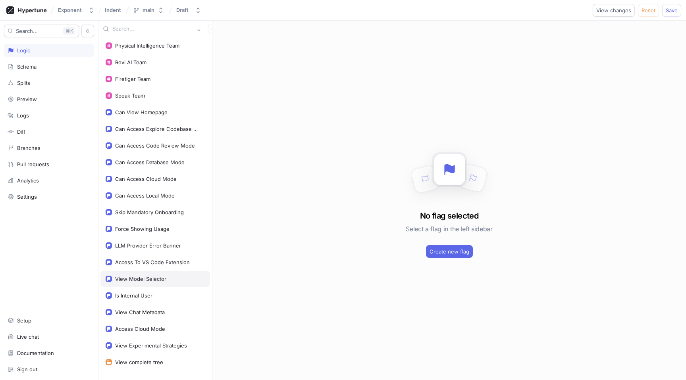
click at [144, 281] on div "View Model Selector" at bounding box center [140, 279] width 51 height 6
type textarea "x"
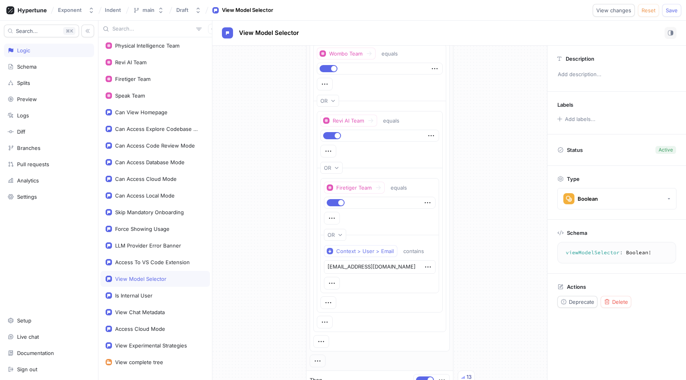
scroll to position [94, 0]
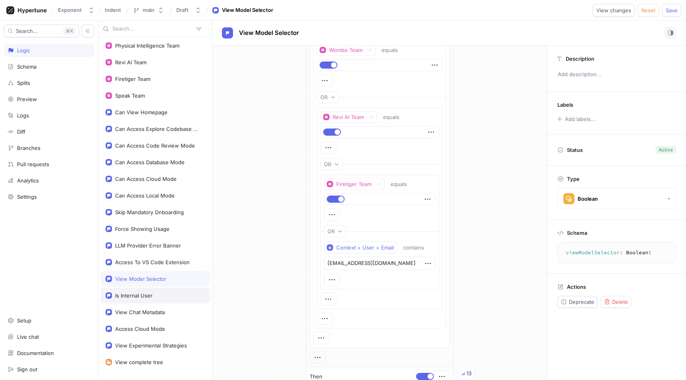
click at [148, 290] on div "Is Internal User" at bounding box center [155, 296] width 110 height 16
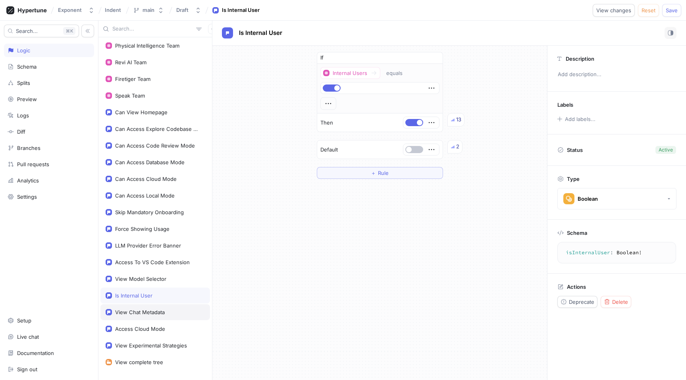
click at [155, 317] on div "View Chat Metadata" at bounding box center [155, 312] width 110 height 16
type textarea "viewChatMetadata: Boolean!"
click at [155, 325] on div "Access Cloud Mode" at bounding box center [155, 329] width 110 height 16
type textarea "x"
type textarea "accessCloudMode: Boolean!"
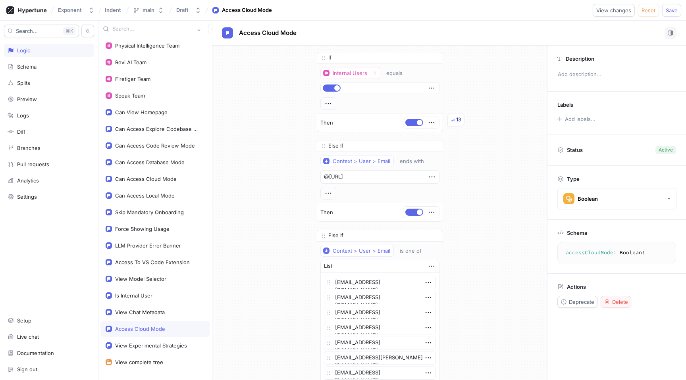
click at [621, 301] on span "Delete" at bounding box center [620, 302] width 16 height 5
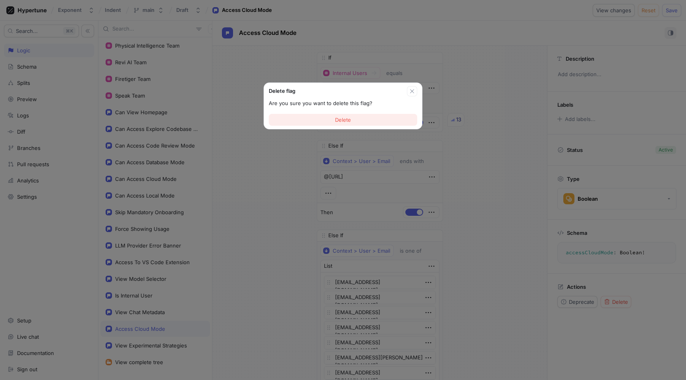
click at [335, 119] on span "Delete" at bounding box center [343, 119] width 16 height 5
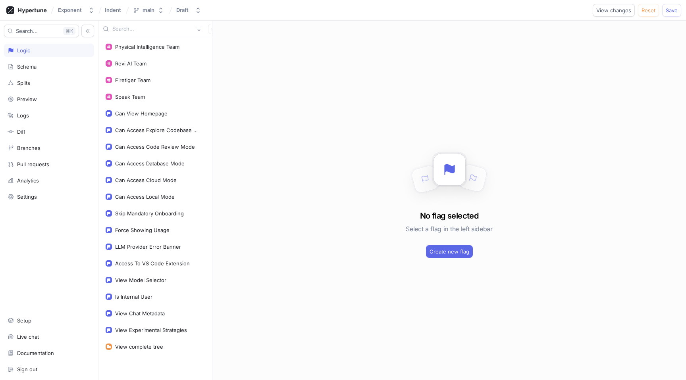
scroll to position [84, 0]
click at [172, 330] on div "View Experimental Strategies" at bounding box center [151, 330] width 72 height 6
type textarea "x"
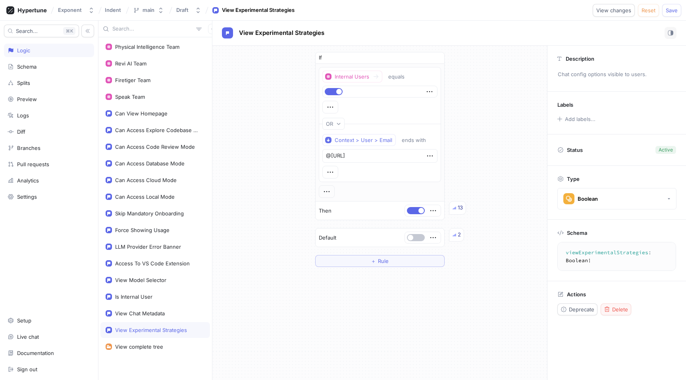
click at [623, 307] on span "Delete" at bounding box center [620, 309] width 16 height 5
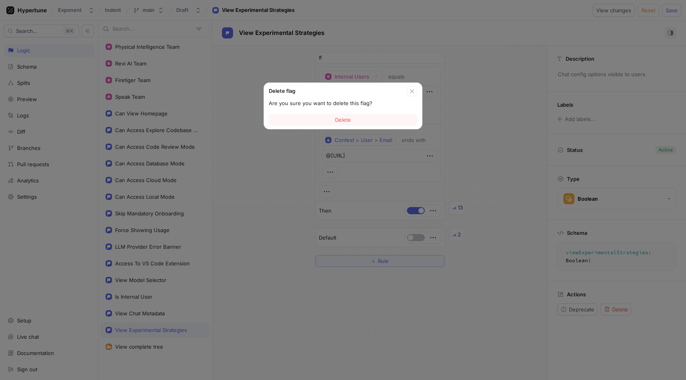
click at [382, 113] on div "Delete" at bounding box center [343, 120] width 158 height 18
click at [377, 123] on button "Delete" at bounding box center [343, 120] width 148 height 12
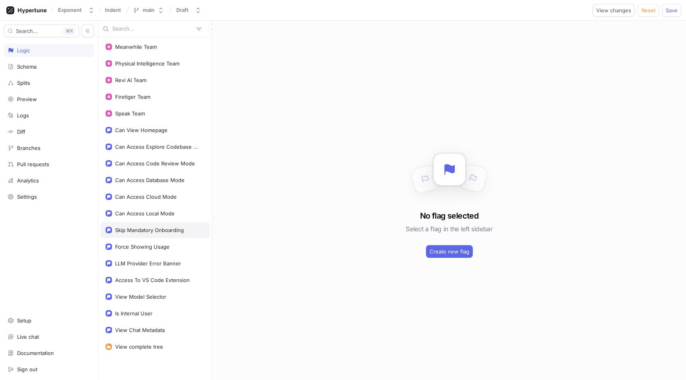
click at [154, 229] on div "Skip Mandatory Onboarding" at bounding box center [149, 230] width 69 height 6
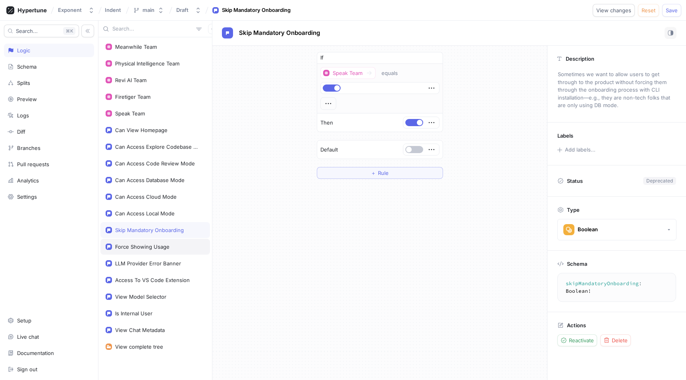
click at [150, 252] on div "Force Showing Usage" at bounding box center [155, 247] width 110 height 16
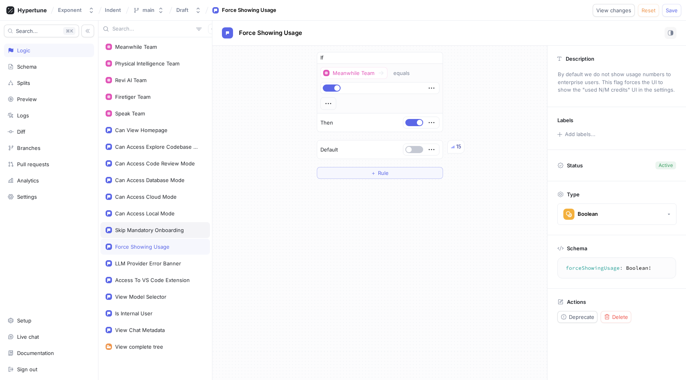
click at [156, 231] on div "Skip Mandatory Onboarding" at bounding box center [149, 230] width 69 height 6
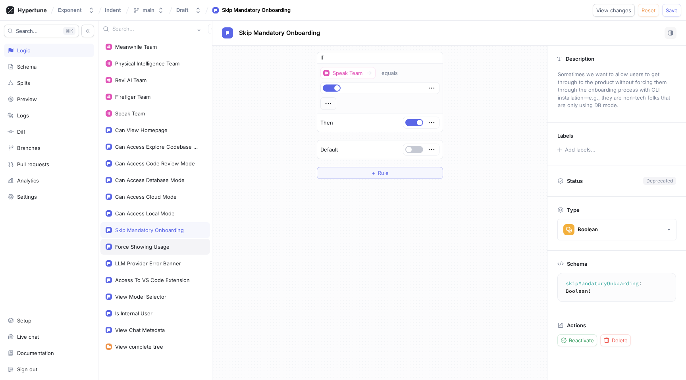
click at [154, 248] on div "Force Showing Usage" at bounding box center [142, 247] width 54 height 6
type textarea "forceShowingUsage: Boolean!"
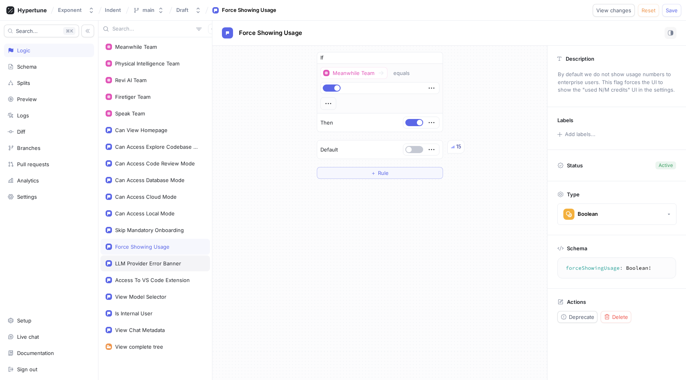
click at [154, 267] on div "LLM Provider Error Banner" at bounding box center [155, 264] width 110 height 16
type textarea "x"
type textarea "llmProviderErrorBanner: String!"
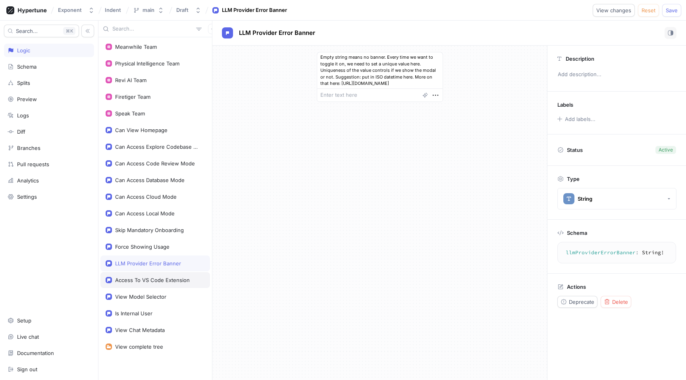
click at [154, 272] on div "Access To VS Code Extension" at bounding box center [155, 280] width 110 height 16
type textarea "x"
type textarea "accessToVSCodeExtension: Boolean!"
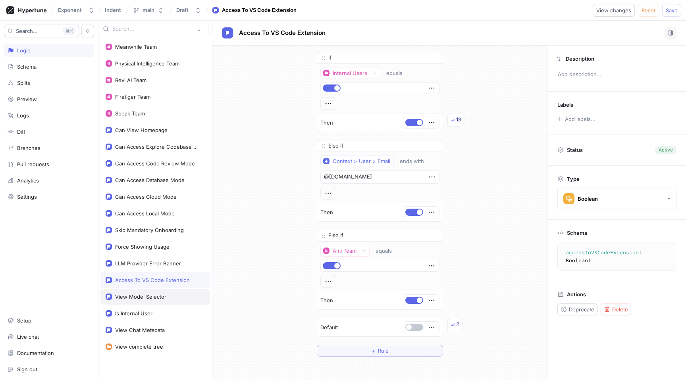
click at [151, 293] on div "View Model Selector" at bounding box center [155, 297] width 110 height 16
type textarea "x"
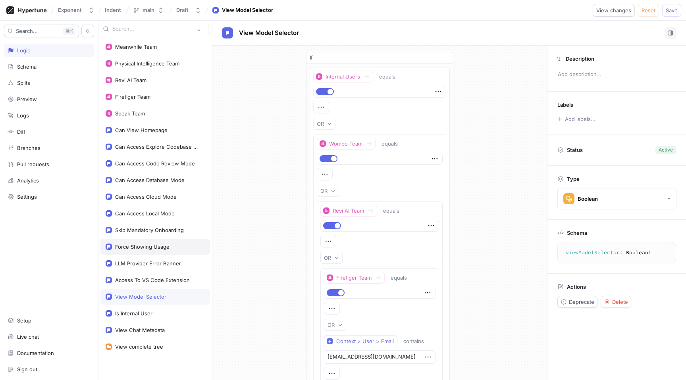
click at [156, 250] on div "Force Showing Usage" at bounding box center [155, 247] width 110 height 16
type textarea "forceShowingUsage: Boolean!"
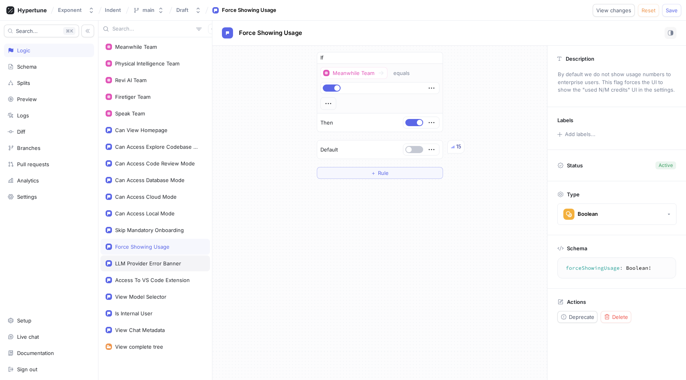
click at [151, 269] on div "LLM Provider Error Banner" at bounding box center [155, 264] width 110 height 16
type textarea "x"
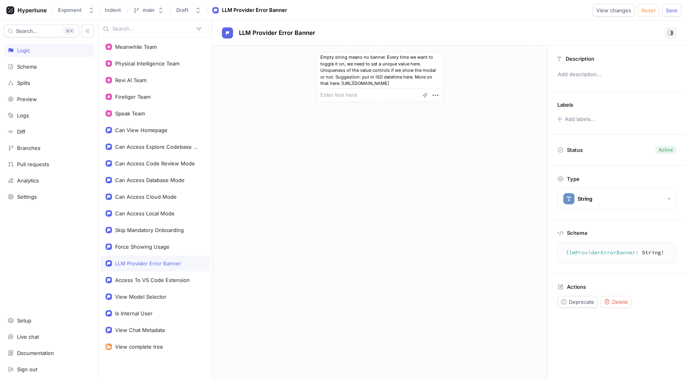
click at [151, 238] on div "Internal Users Ami Team Wombo Team Lassie Team Meanwhile Team Physical Intellig…" at bounding box center [154, 208] width 113 height 343
click at [152, 229] on div "Skip Mandatory Onboarding" at bounding box center [149, 230] width 69 height 6
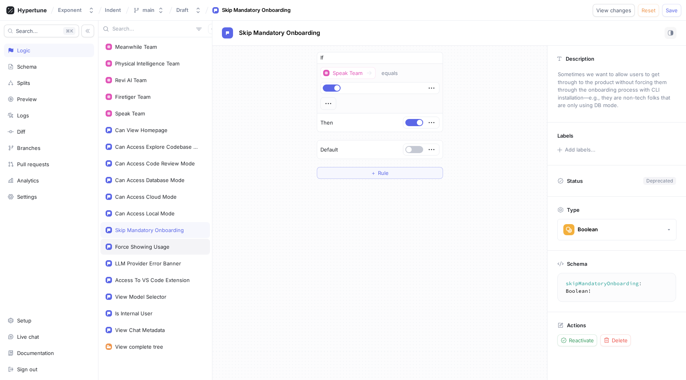
click at [151, 244] on div "Force Showing Usage" at bounding box center [142, 247] width 54 height 6
type textarea "forceShowingUsage: Boolean!"
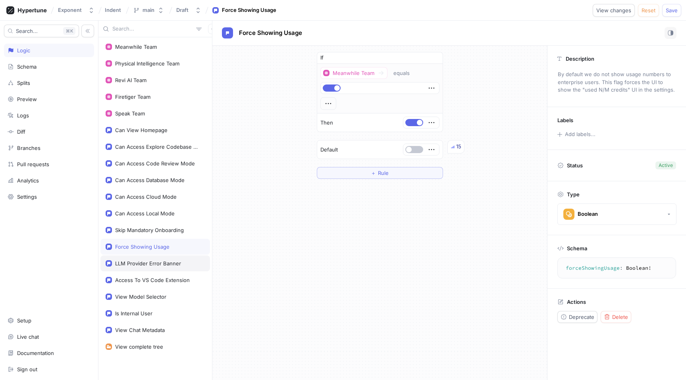
click at [151, 258] on div "LLM Provider Error Banner" at bounding box center [155, 264] width 110 height 16
type textarea "x"
type textarea "llmProviderErrorBanner: String!"
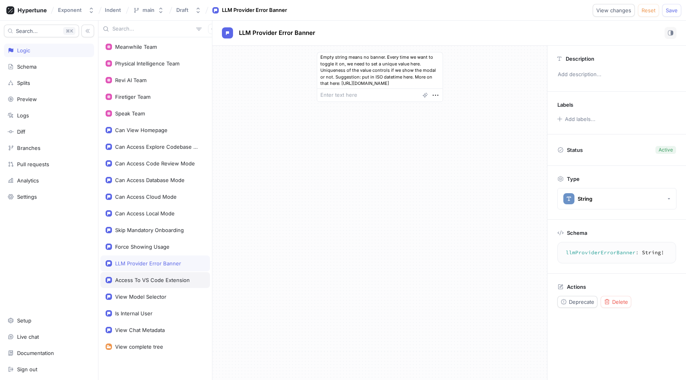
click at [150, 277] on div "Access To VS Code Extension" at bounding box center [155, 280] width 110 height 16
type textarea "x"
type textarea "accessToVSCodeExtension: Boolean!"
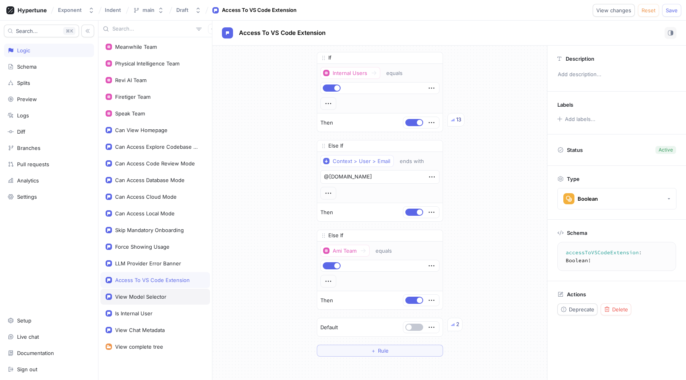
click at [147, 296] on div "View Model Selector" at bounding box center [140, 297] width 51 height 6
type textarea "x"
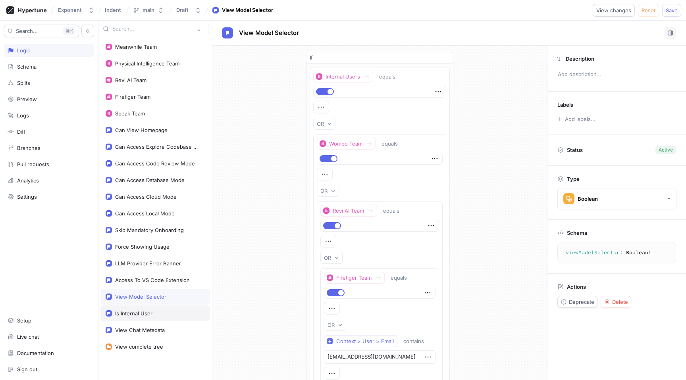
click at [144, 316] on div "Is Internal User" at bounding box center [133, 313] width 37 height 6
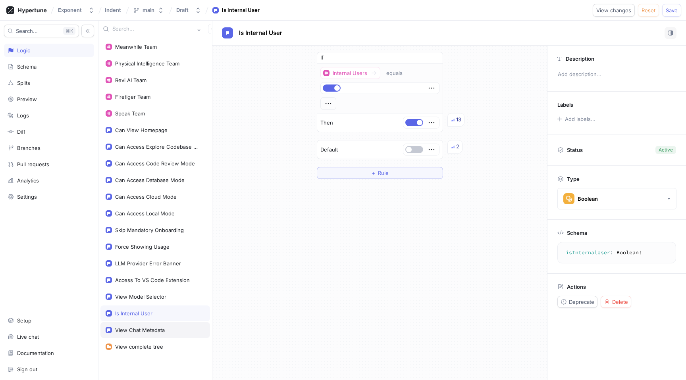
click at [145, 327] on div "View Chat Metadata" at bounding box center [140, 330] width 50 height 6
click at [148, 237] on div "Skip Mandatory Onboarding" at bounding box center [155, 230] width 110 height 16
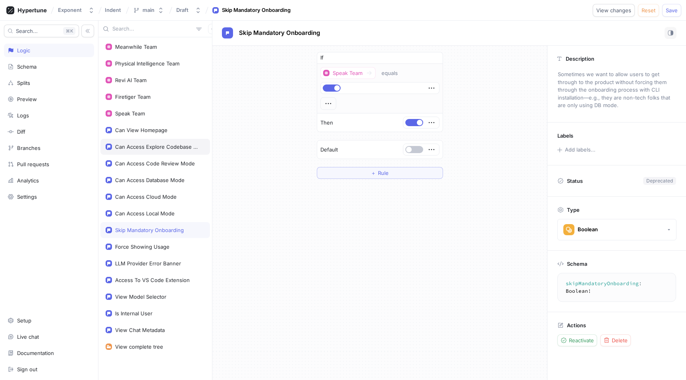
click at [188, 146] on div "Can Access Explore Codebase Mode" at bounding box center [158, 147] width 87 height 6
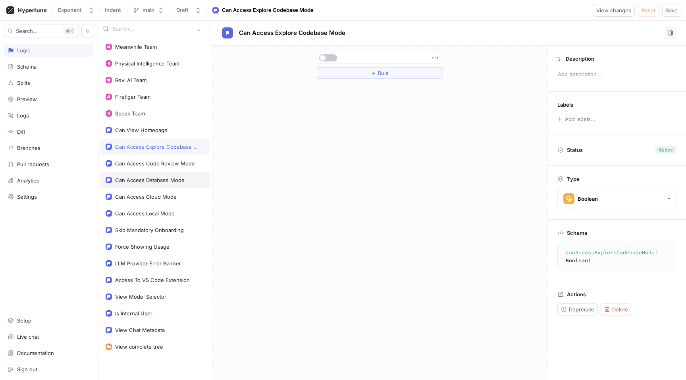
click at [168, 178] on div "Can Access Database Mode" at bounding box center [149, 180] width 69 height 6
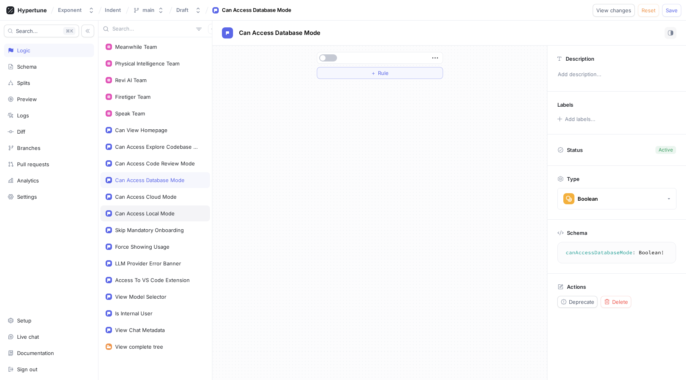
click at [163, 206] on div "Can Access Local Mode" at bounding box center [155, 214] width 110 height 16
click at [158, 245] on div "Force Showing Usage" at bounding box center [142, 247] width 54 height 6
type textarea "forceShowingUsage: Boolean!"
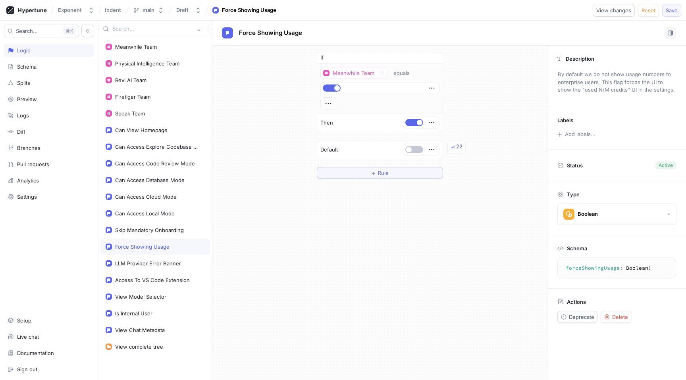
click at [675, 11] on span "Save" at bounding box center [671, 10] width 12 height 5
